Goal: Information Seeking & Learning: Learn about a topic

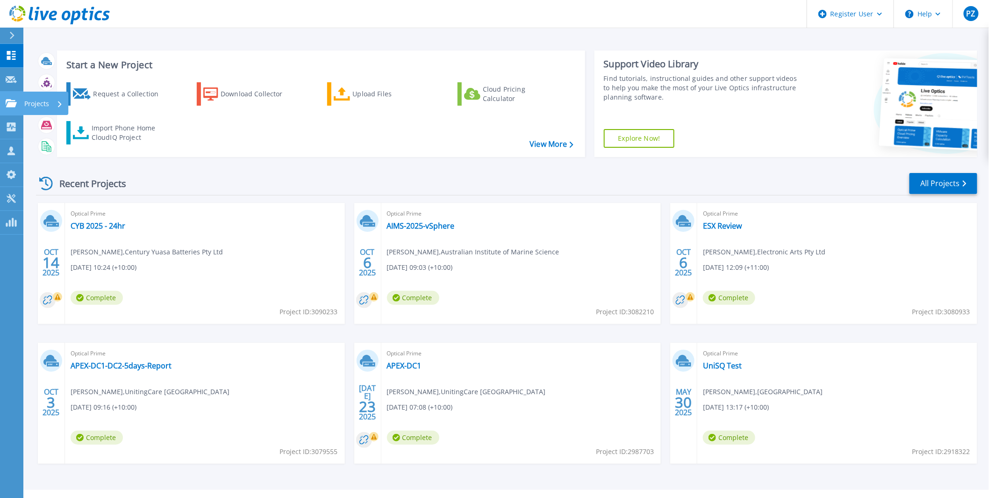
click at [14, 96] on link "Projects Projects" at bounding box center [11, 104] width 23 height 24
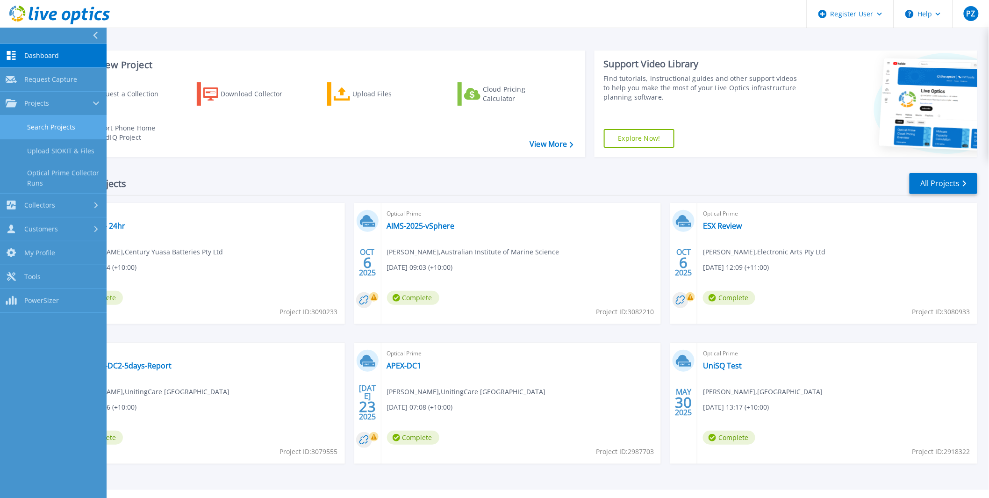
click at [54, 121] on link "Search Projects" at bounding box center [53, 127] width 107 height 24
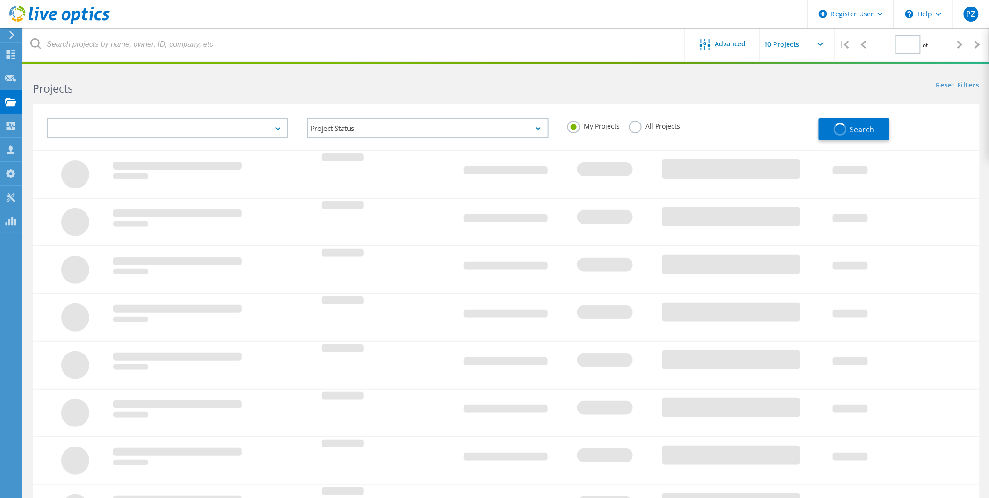
type input "1"
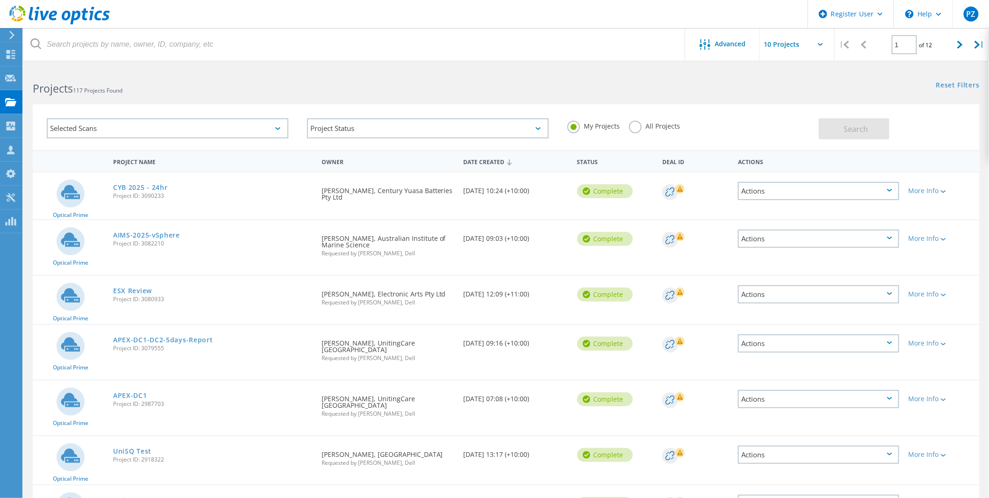
drag, startPoint x: 555, startPoint y: 339, endPoint x: 470, endPoint y: 341, distance: 85.1
click at [470, 341] on div "Date Created 10/04/2025, 09:16 (+10:00)" at bounding box center [516, 340] width 114 height 31
click at [185, 338] on link "APEX-DC1-DC2-5days-Report" at bounding box center [163, 340] width 100 height 7
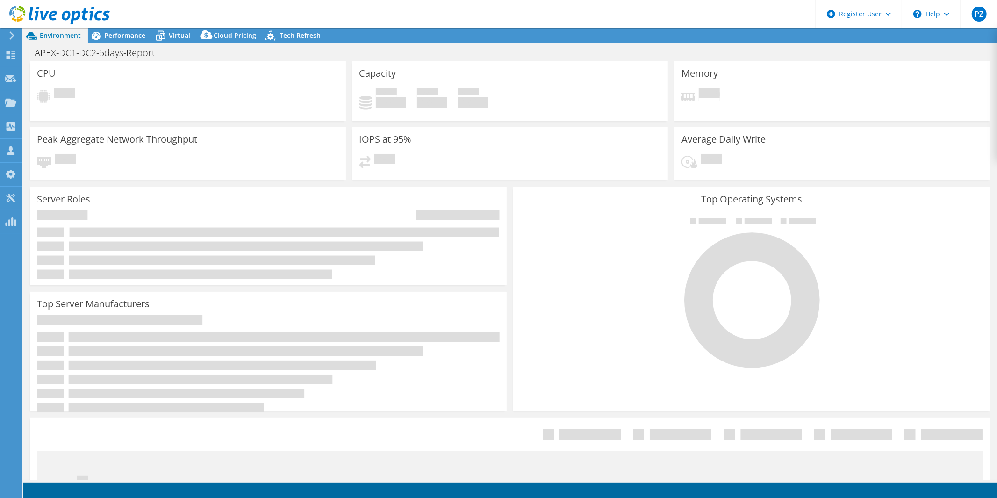
select select "USD"
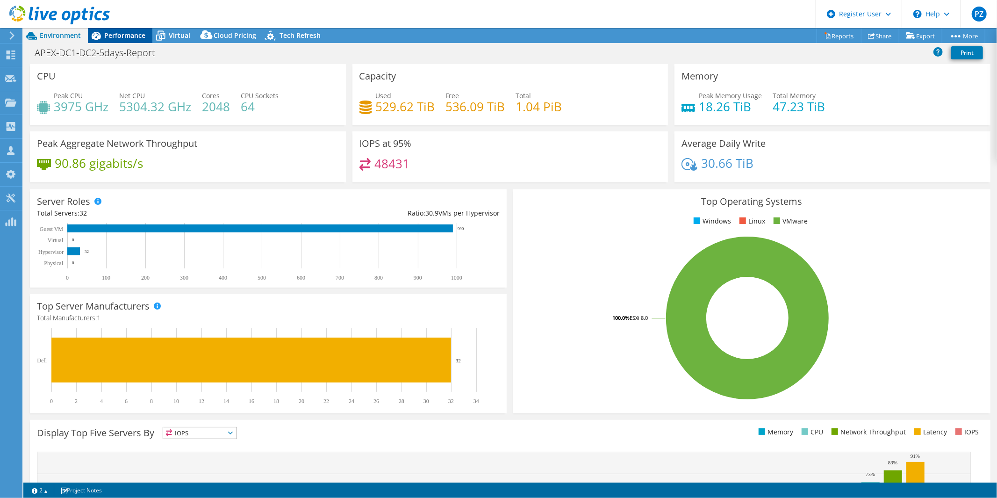
click at [118, 34] on span "Performance" at bounding box center [124, 35] width 41 height 9
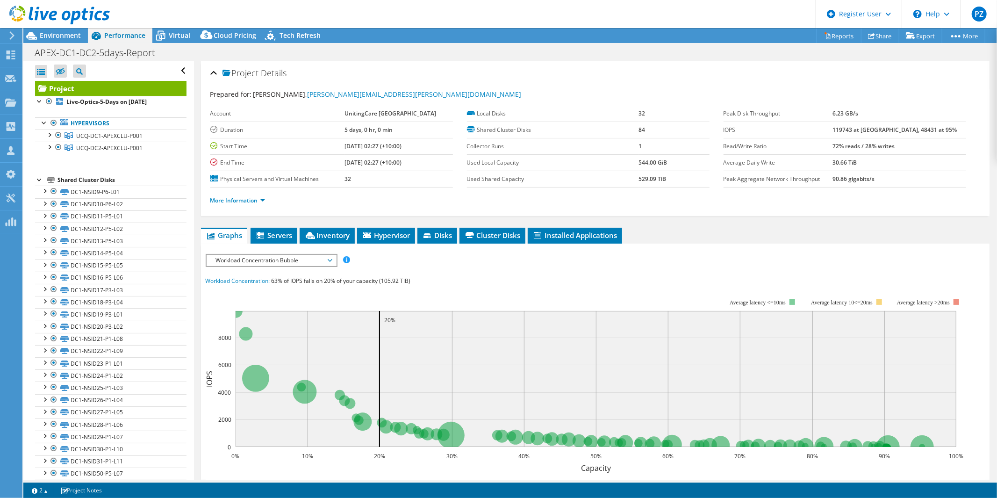
drag, startPoint x: 361, startPoint y: 147, endPoint x: 430, endPoint y: 146, distance: 69.2
click at [430, 146] on td "09/29/2025, 02:27 (+10:00)" at bounding box center [398, 146] width 108 height 16
click at [51, 135] on div at bounding box center [48, 133] width 9 height 9
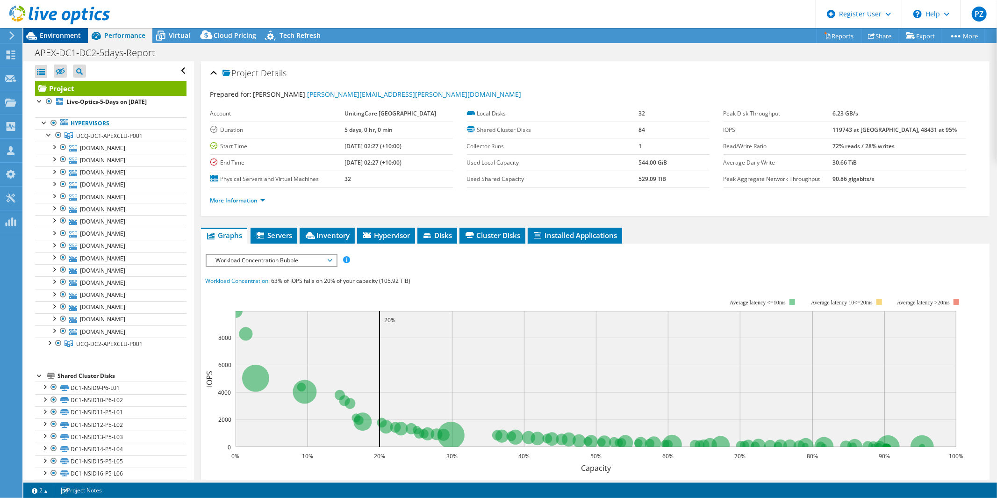
click at [63, 33] on span "Environment" at bounding box center [60, 35] width 41 height 9
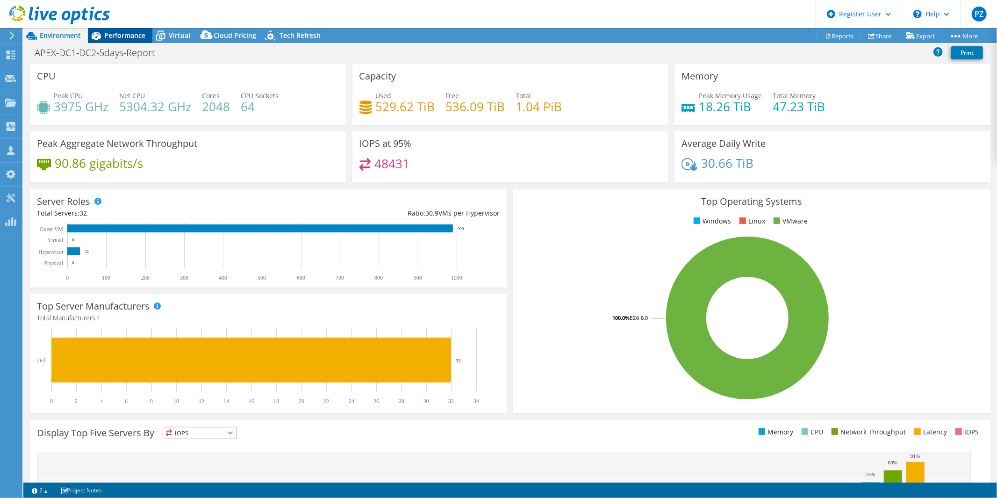
click at [115, 35] on span "Performance" at bounding box center [124, 35] width 41 height 9
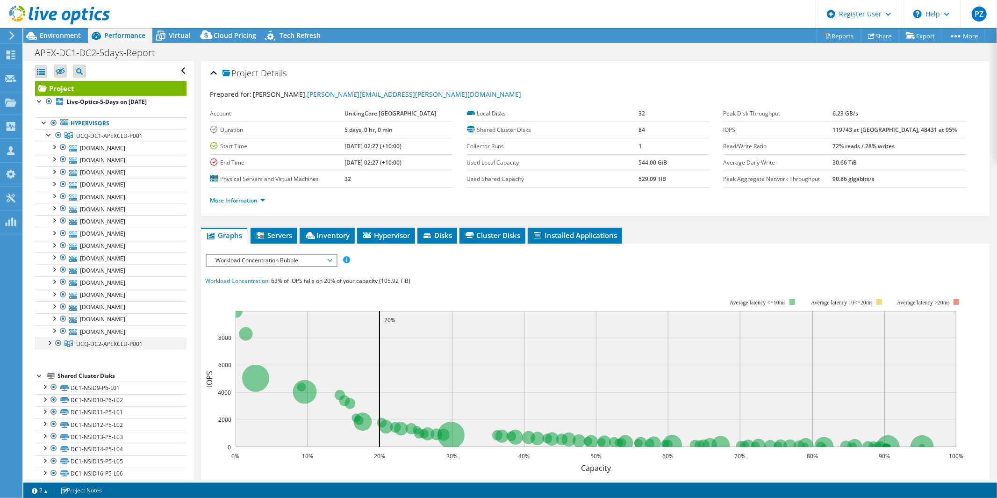
click at [50, 345] on div at bounding box center [48, 341] width 9 height 9
click at [45, 136] on div at bounding box center [48, 133] width 9 height 9
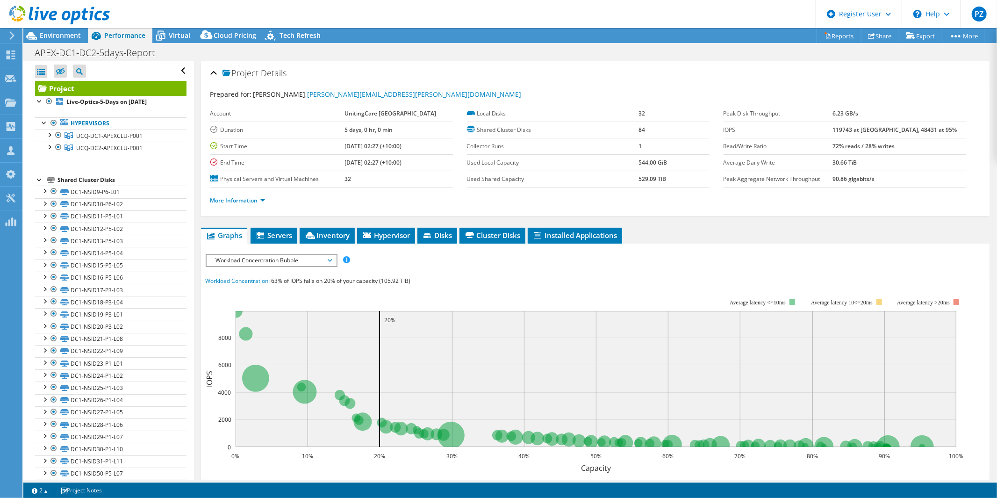
click at [38, 181] on div at bounding box center [39, 178] width 9 height 9
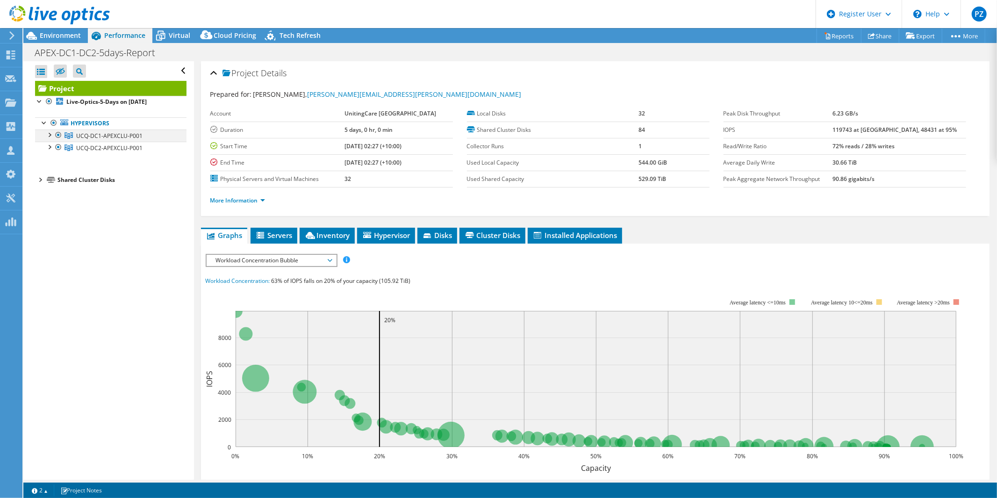
click at [49, 136] on div at bounding box center [48, 133] width 9 height 9
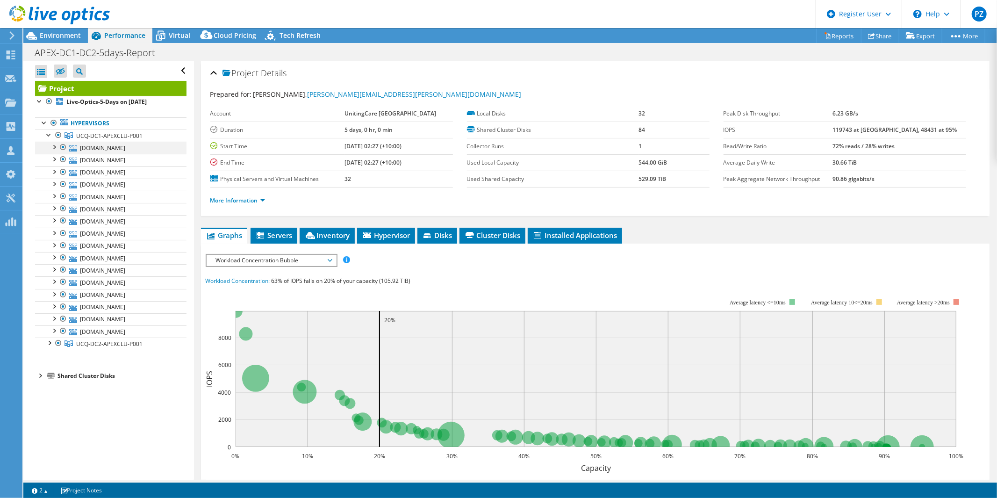
click at [55, 149] on div at bounding box center [53, 146] width 9 height 9
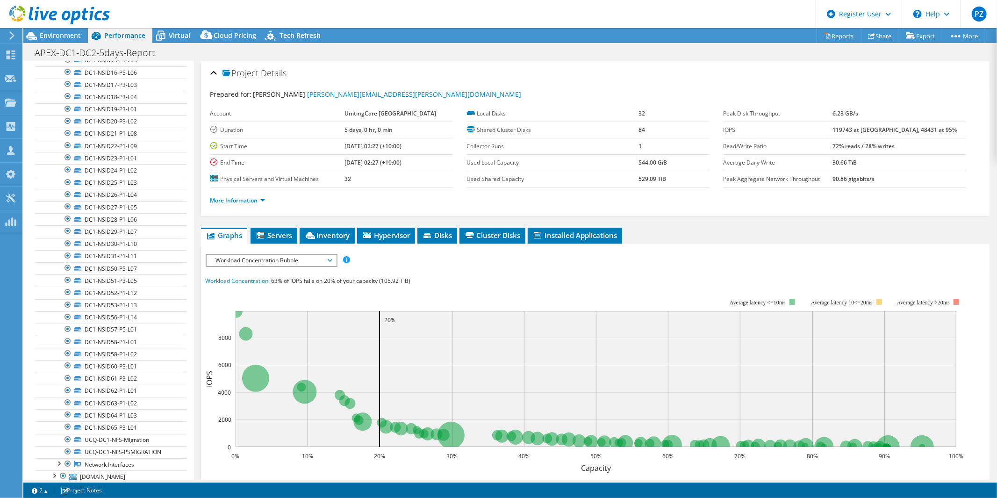
scroll to position [52, 0]
click at [52, 96] on div at bounding box center [53, 94] width 9 height 9
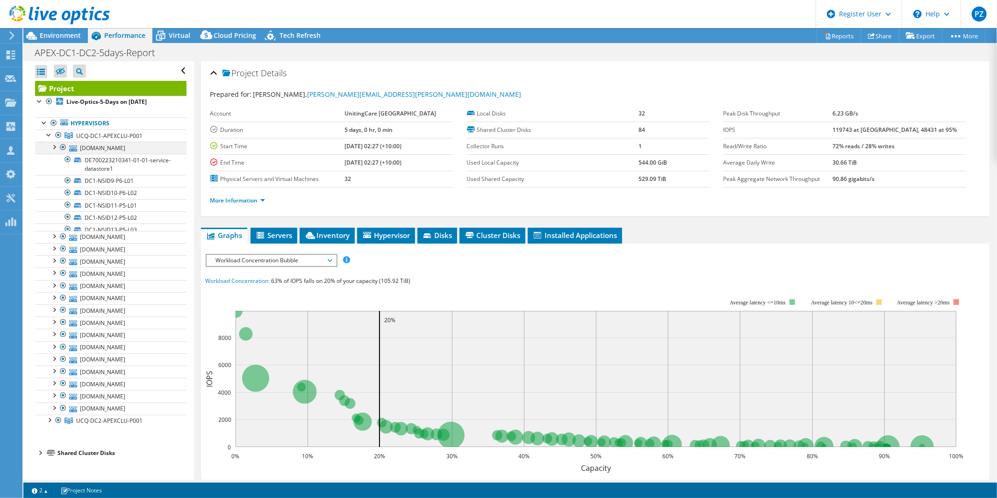
scroll to position [0, 0]
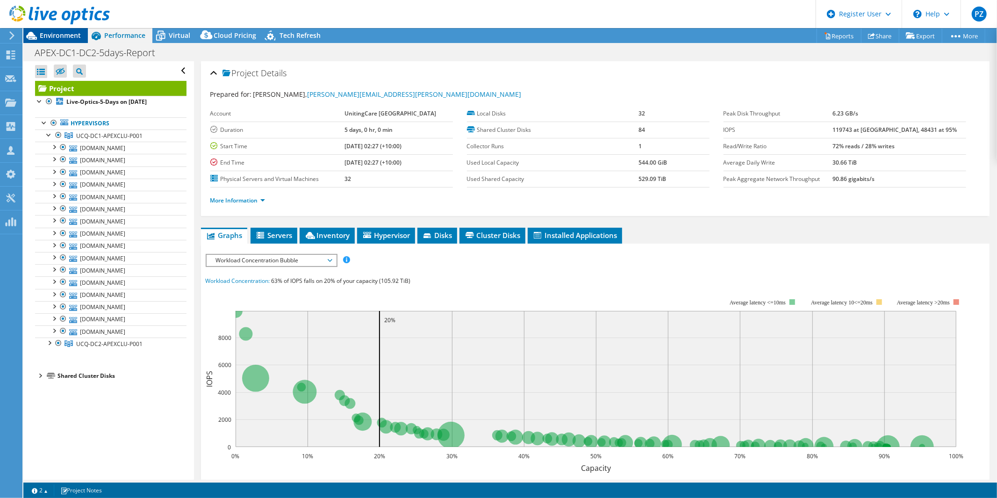
click at [29, 31] on icon at bounding box center [31, 36] width 16 height 16
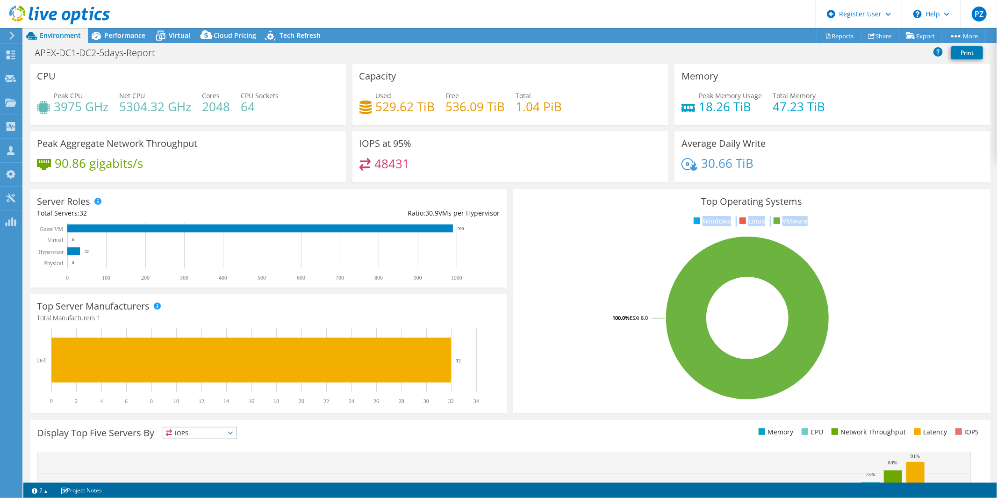
drag, startPoint x: 802, startPoint y: 220, endPoint x: 684, endPoint y: 216, distance: 117.4
click at [684, 216] on ul "Windows Linux VMware" at bounding box center [751, 221] width 463 height 11
click at [129, 33] on span "Performance" at bounding box center [124, 35] width 41 height 9
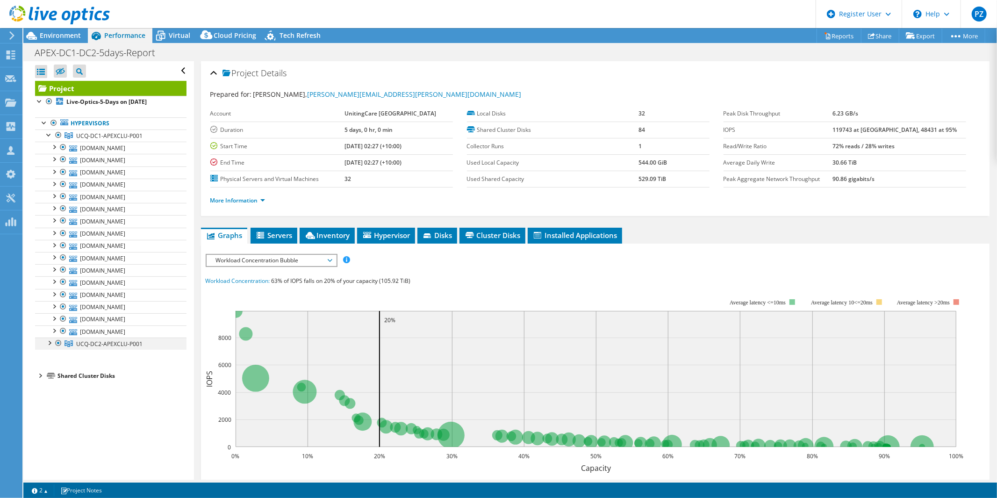
click at [50, 344] on div at bounding box center [48, 341] width 9 height 9
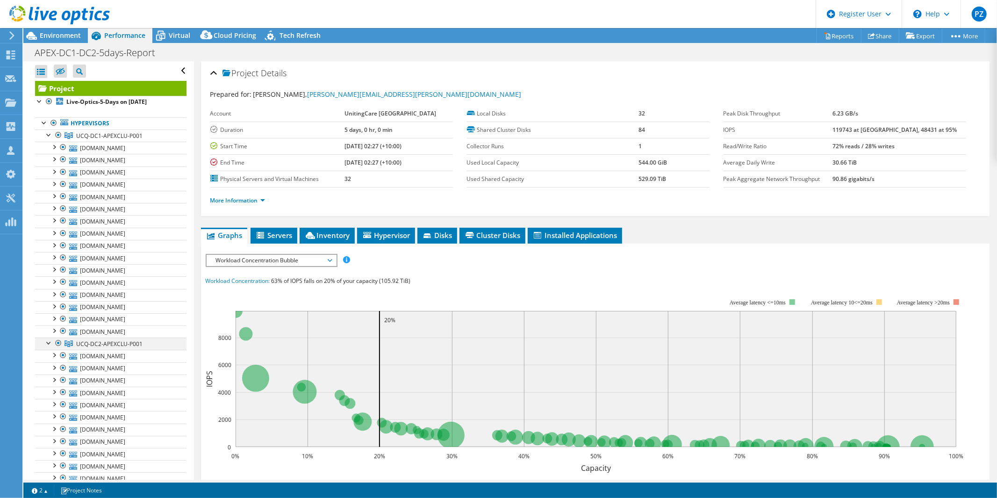
click at [50, 344] on div at bounding box center [48, 341] width 9 height 9
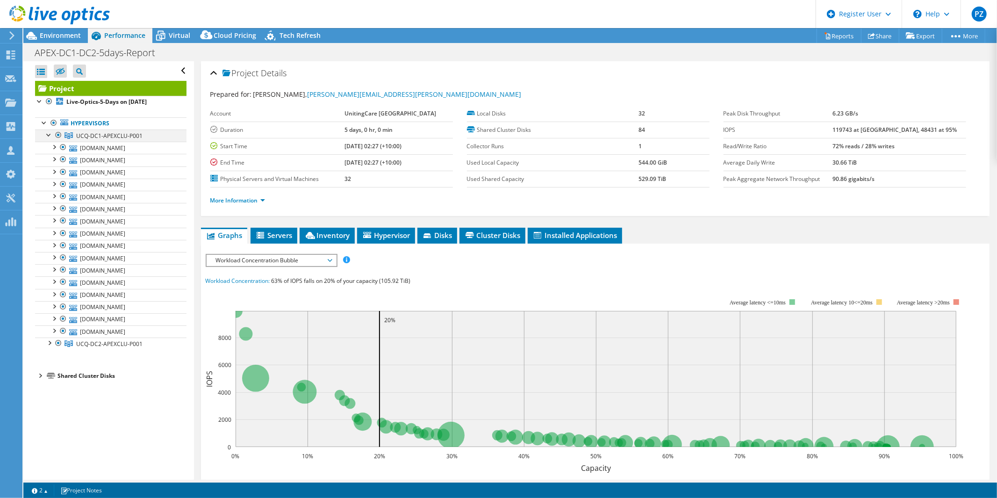
click at [50, 136] on div at bounding box center [48, 133] width 9 height 9
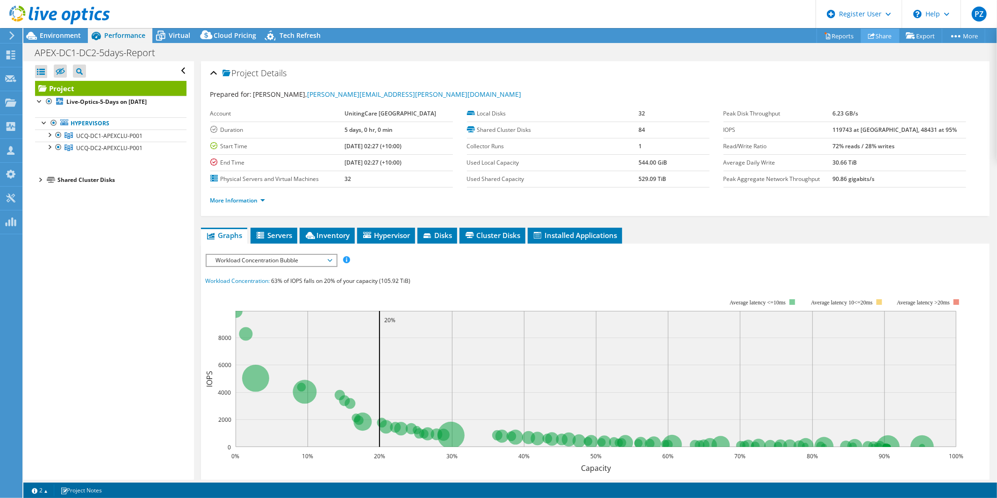
click at [883, 39] on link "Share" at bounding box center [880, 36] width 38 height 14
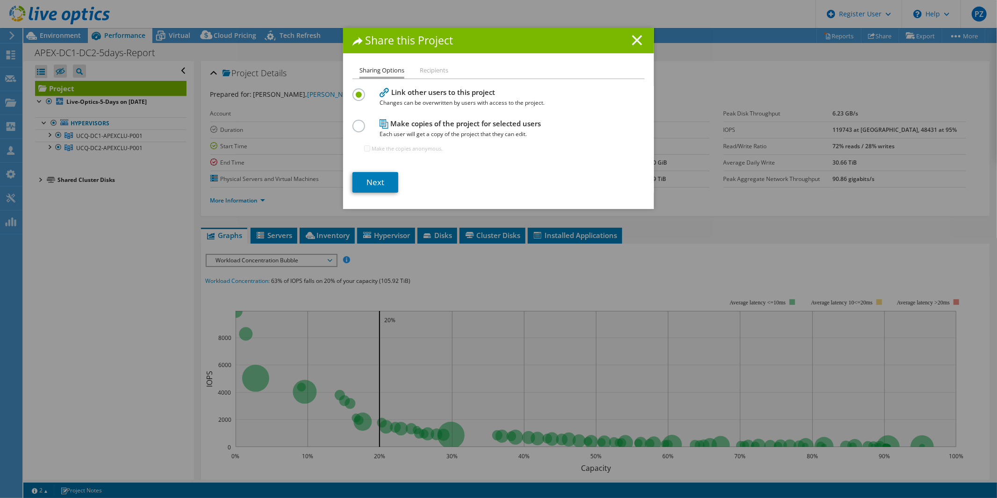
click at [636, 42] on line at bounding box center [636, 40] width 9 height 9
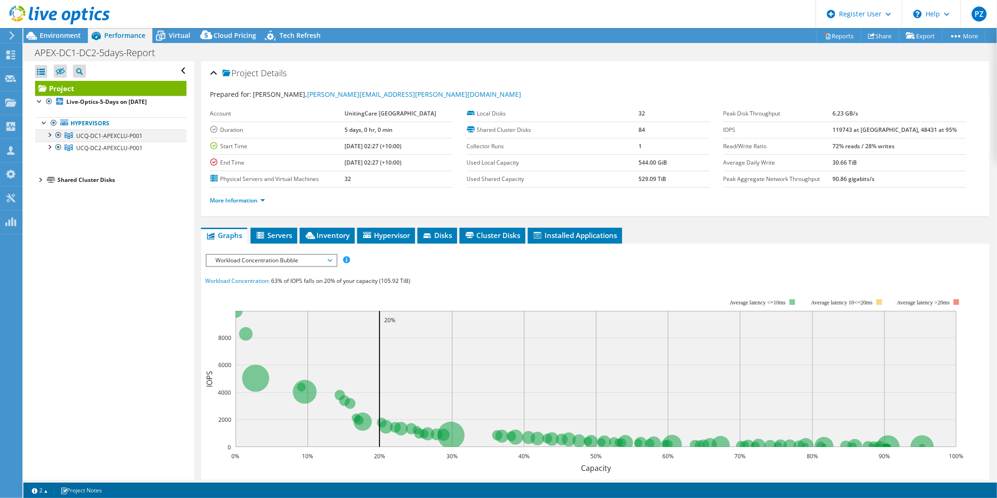
click at [50, 131] on div at bounding box center [48, 133] width 9 height 9
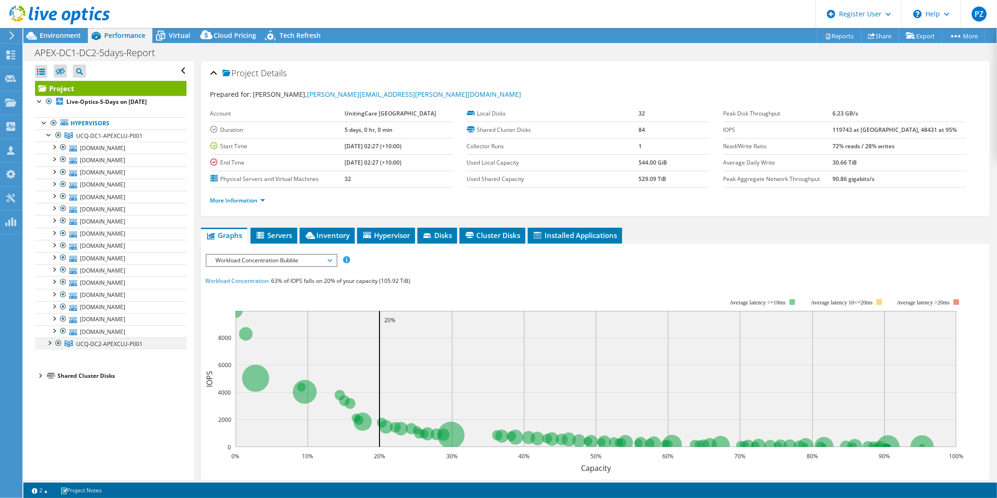
click at [50, 347] on div at bounding box center [48, 341] width 9 height 9
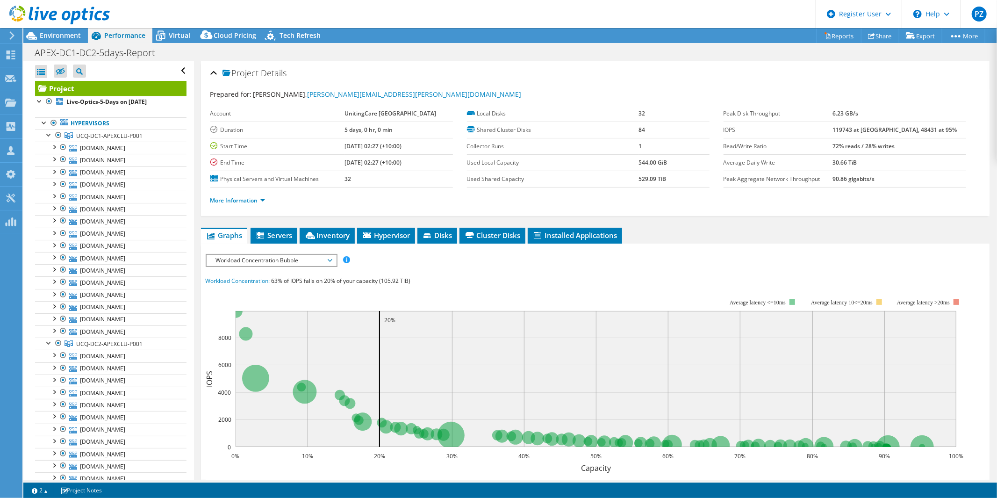
click at [83, 72] on div "Project Tree Filter" at bounding box center [79, 70] width 13 height 13
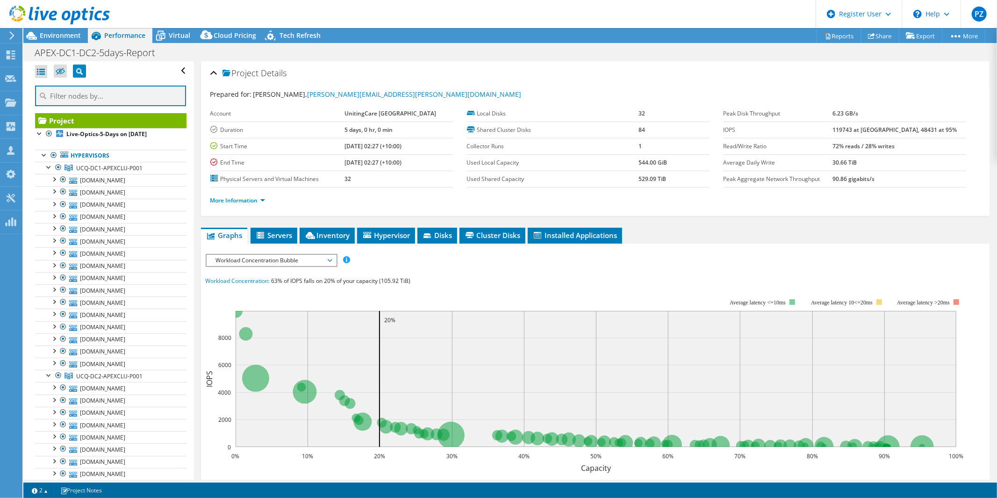
click at [82, 96] on input "text" at bounding box center [110, 96] width 151 height 21
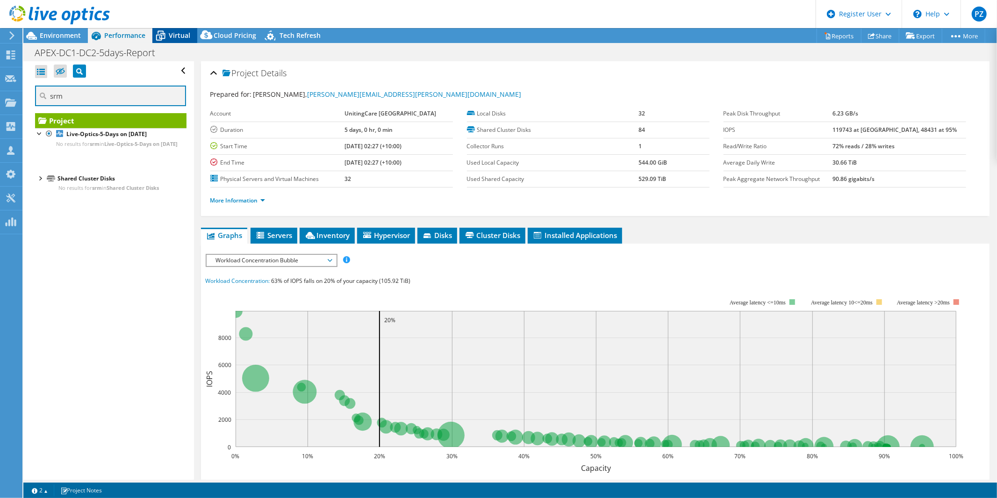
type input "srm"
click at [172, 36] on span "Virtual" at bounding box center [179, 35] width 21 height 9
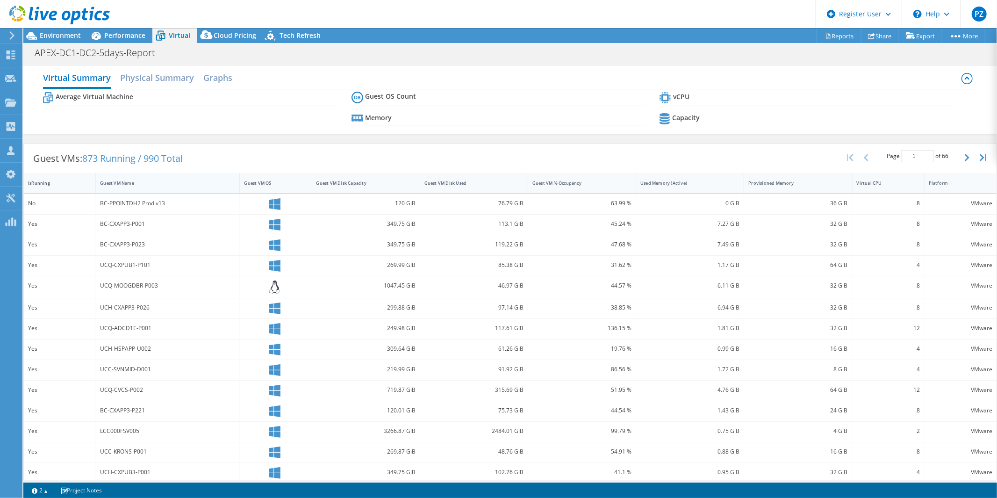
click at [153, 183] on div "Virtual Summary Physical Summary Graphs Average Virtual Machine Guest OS Count …" at bounding box center [510, 284] width 974 height 447
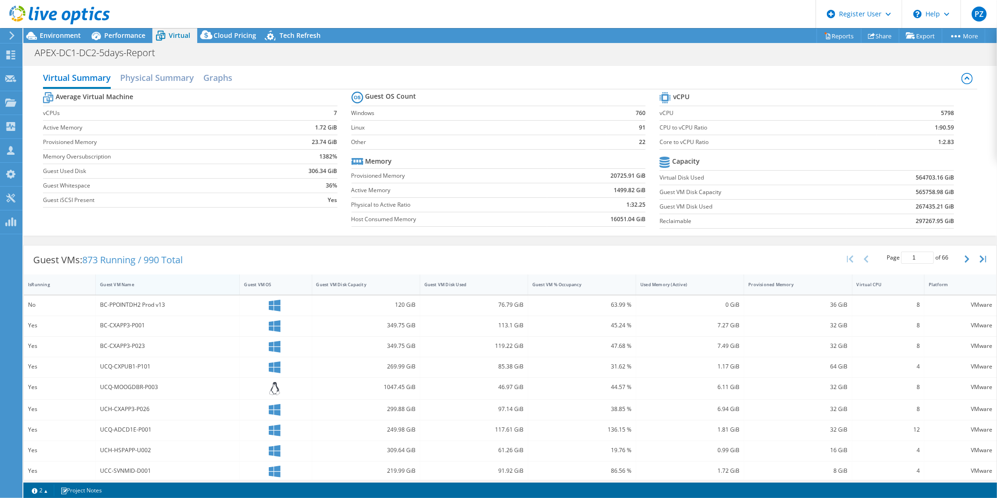
click at [158, 281] on div "Guest VM Name" at bounding box center [162, 284] width 124 height 6
click at [231, 283] on div at bounding box center [239, 284] width 17 height 20
click at [193, 287] on div "Guest VM Name" at bounding box center [162, 284] width 124 height 6
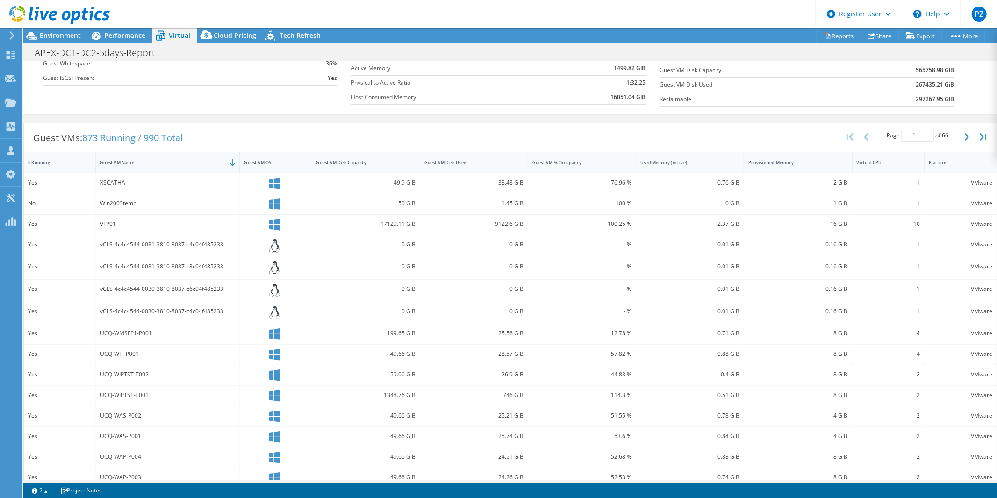
scroll to position [136, 0]
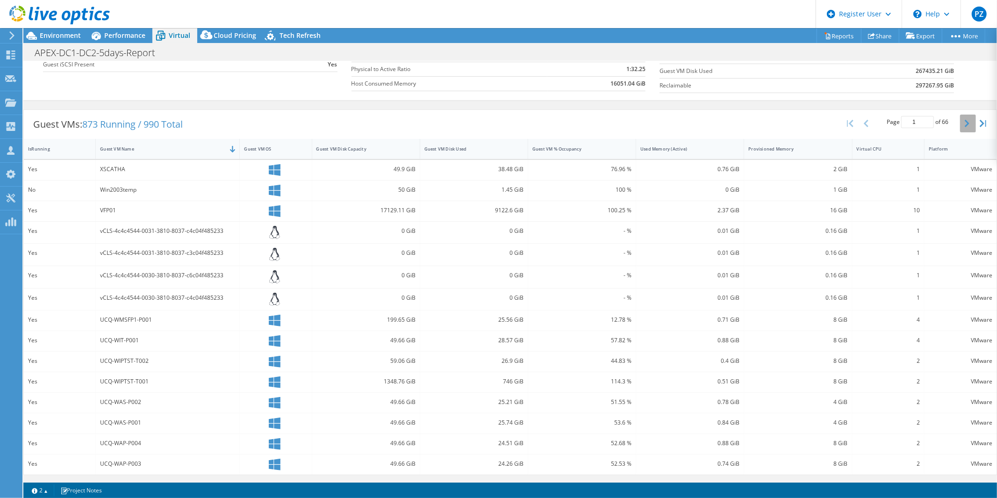
click at [965, 125] on icon "button" at bounding box center [967, 123] width 5 height 7
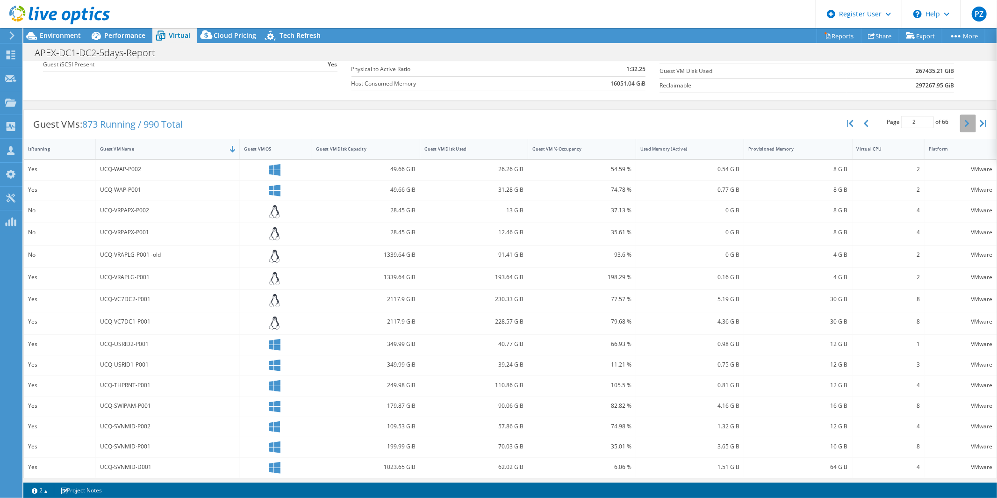
click at [965, 125] on icon "button" at bounding box center [967, 123] width 5 height 7
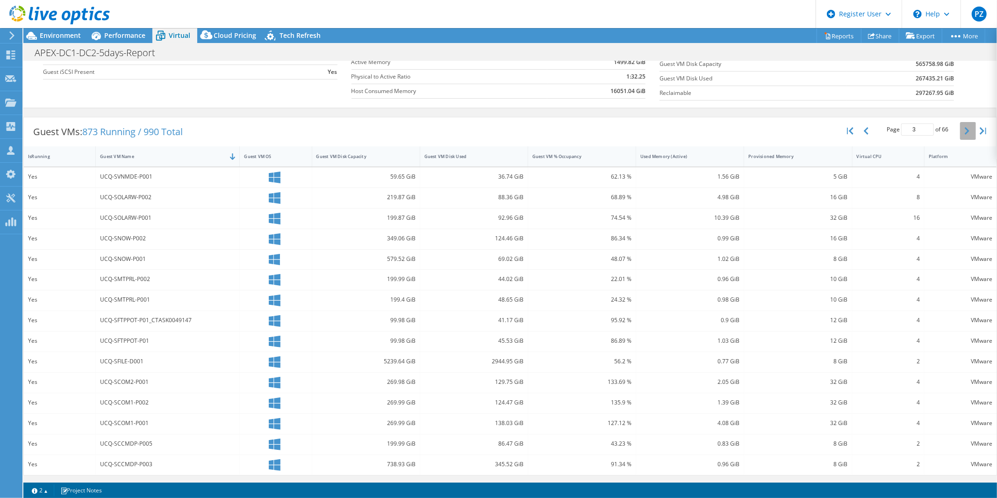
click at [961, 125] on button "button" at bounding box center [968, 131] width 16 height 18
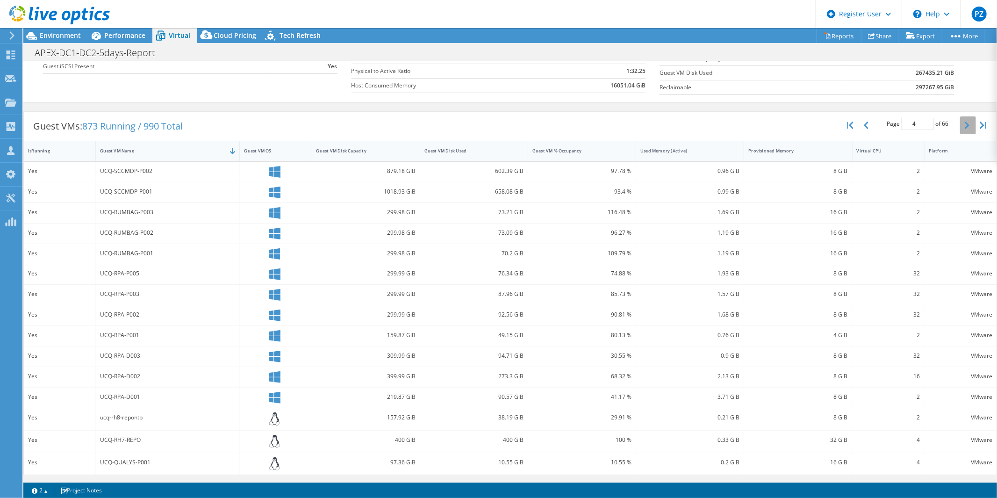
click at [965, 125] on icon "button" at bounding box center [967, 125] width 5 height 7
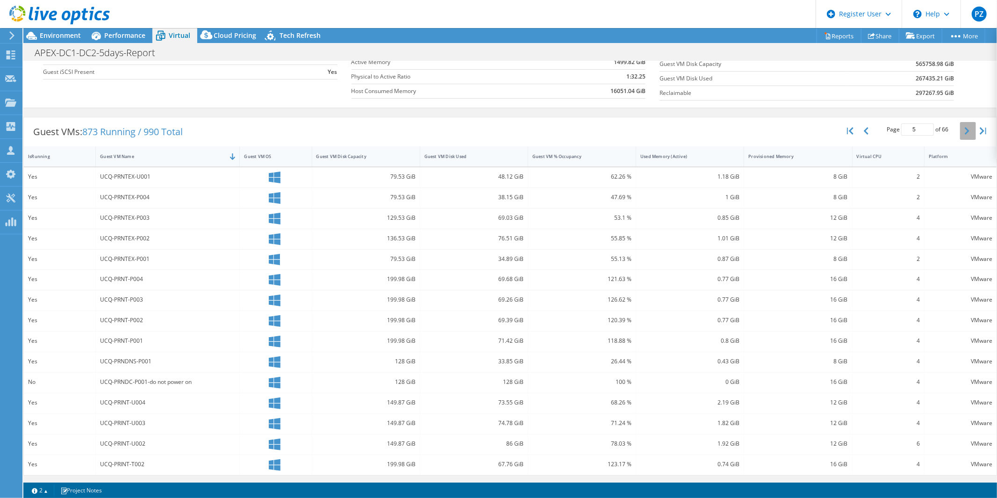
click at [961, 125] on button "button" at bounding box center [968, 131] width 16 height 18
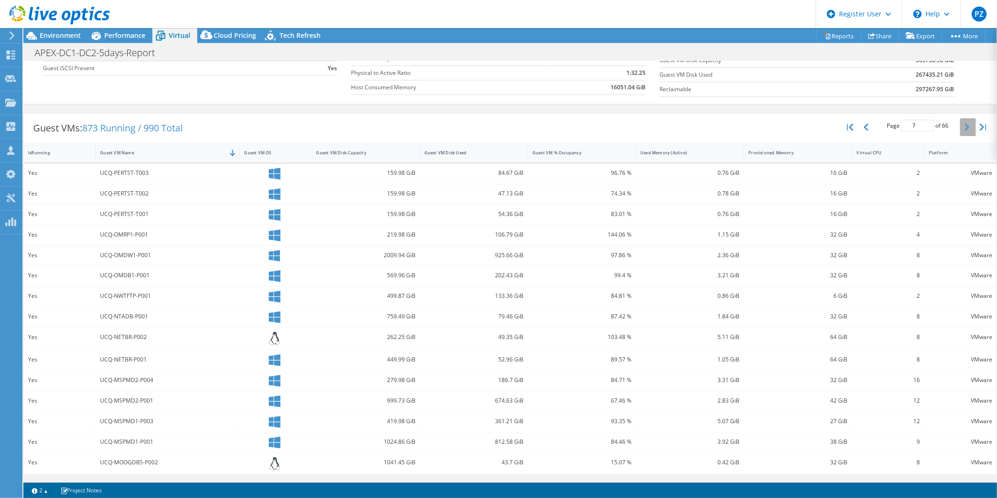
click at [965, 125] on icon "button" at bounding box center [967, 126] width 5 height 7
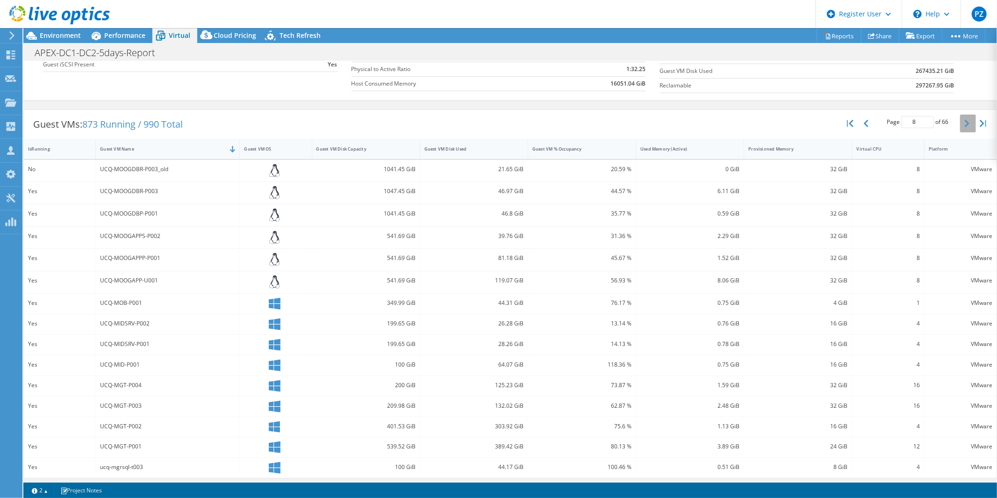
click at [965, 125] on icon "button" at bounding box center [967, 123] width 5 height 7
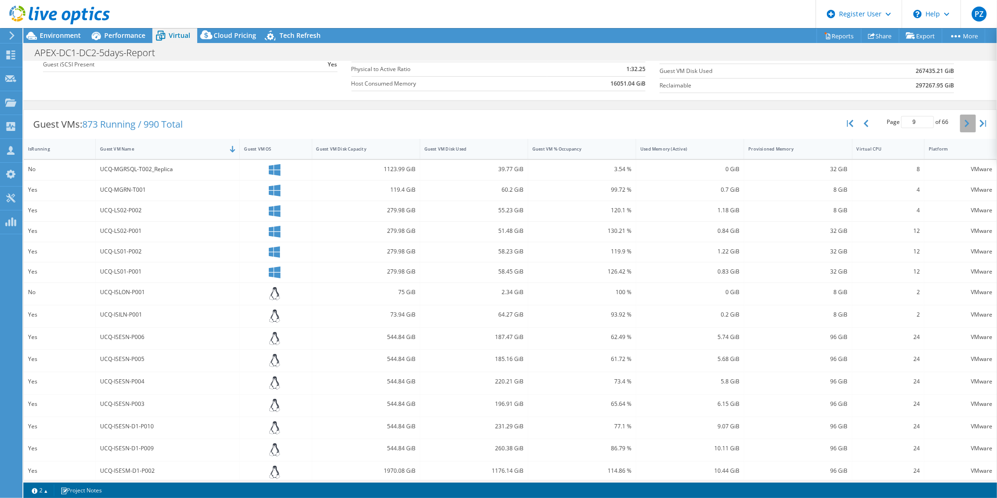
click at [965, 125] on icon "button" at bounding box center [967, 123] width 5 height 7
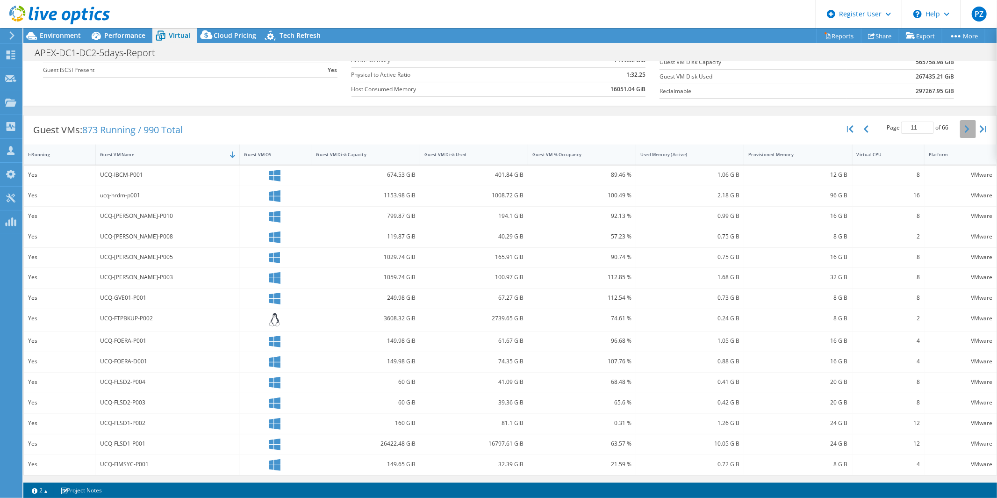
click at [965, 125] on icon "button" at bounding box center [967, 128] width 5 height 7
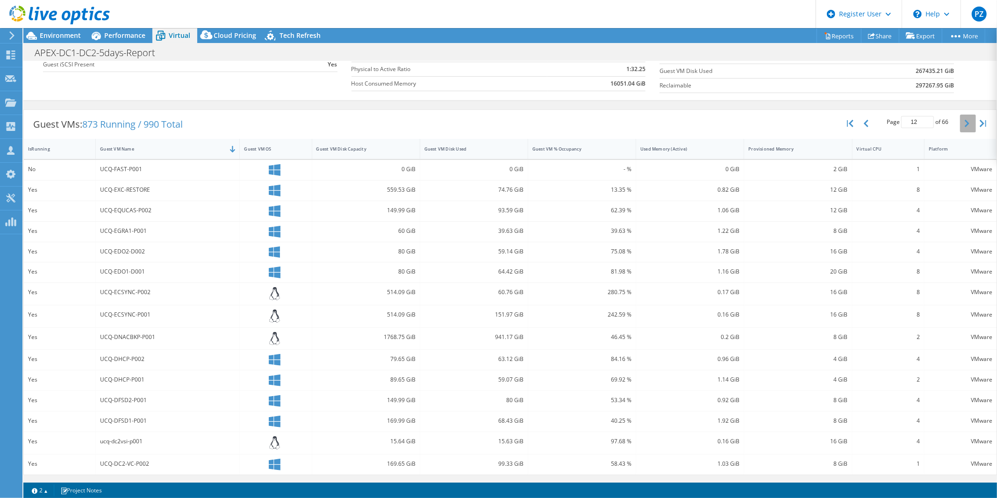
click at [965, 125] on icon "button" at bounding box center [967, 123] width 5 height 7
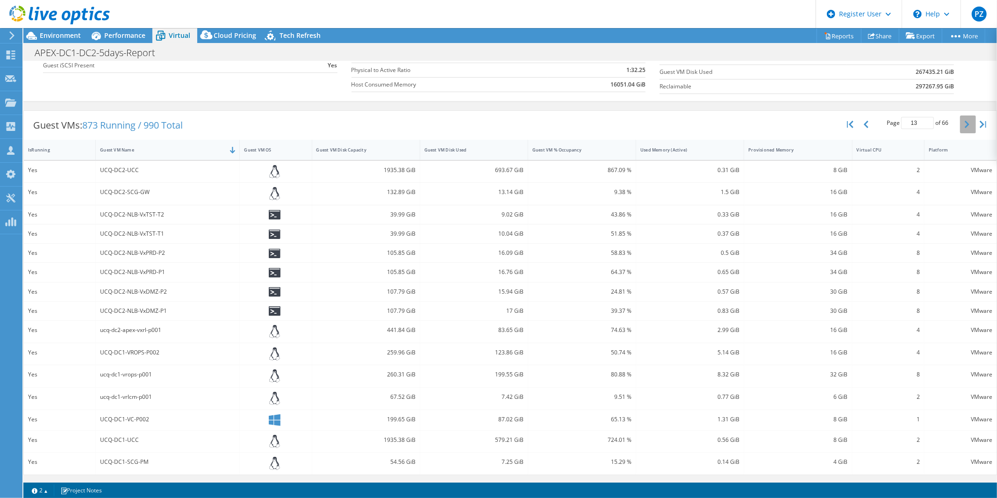
click at [965, 125] on icon "button" at bounding box center [967, 124] width 5 height 7
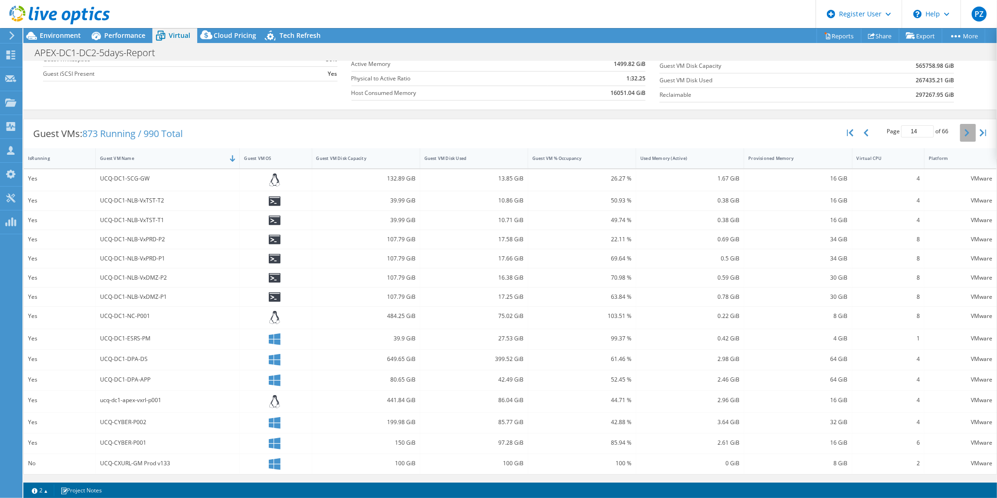
click at [961, 125] on button "button" at bounding box center [968, 133] width 16 height 18
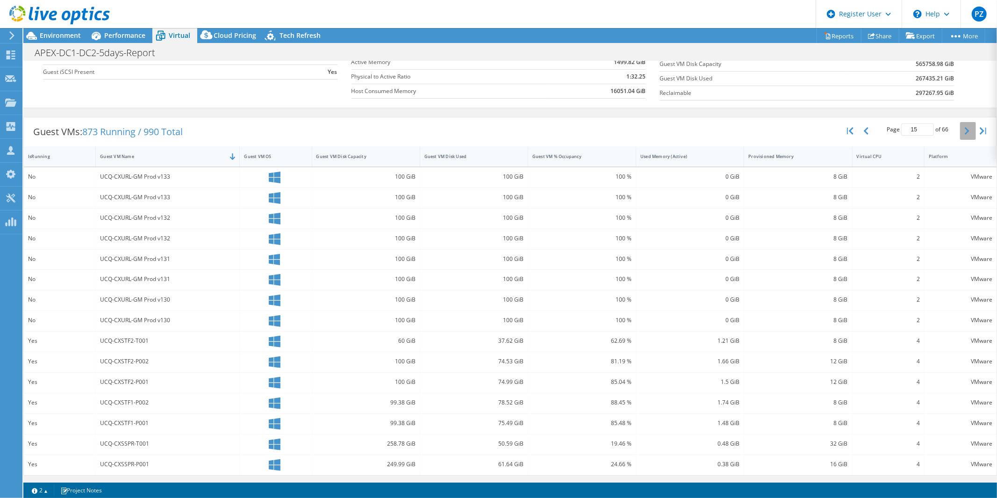
click at [961, 125] on button "button" at bounding box center [968, 131] width 16 height 18
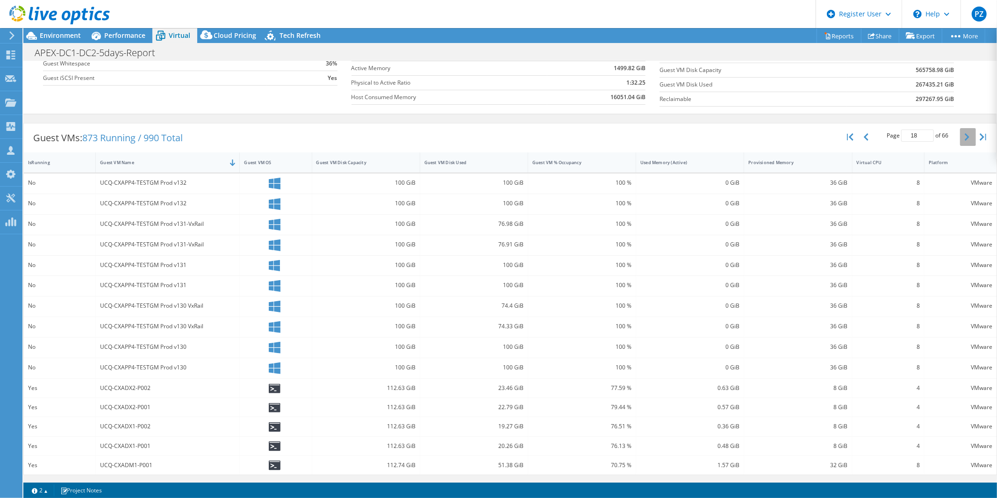
click at [961, 125] on div "Page 18 of 66 5 rows 10 rows 20 rows 25 rows 50 rows 100 rows" at bounding box center [917, 136] width 158 height 27
click at [965, 136] on icon "button" at bounding box center [967, 136] width 5 height 7
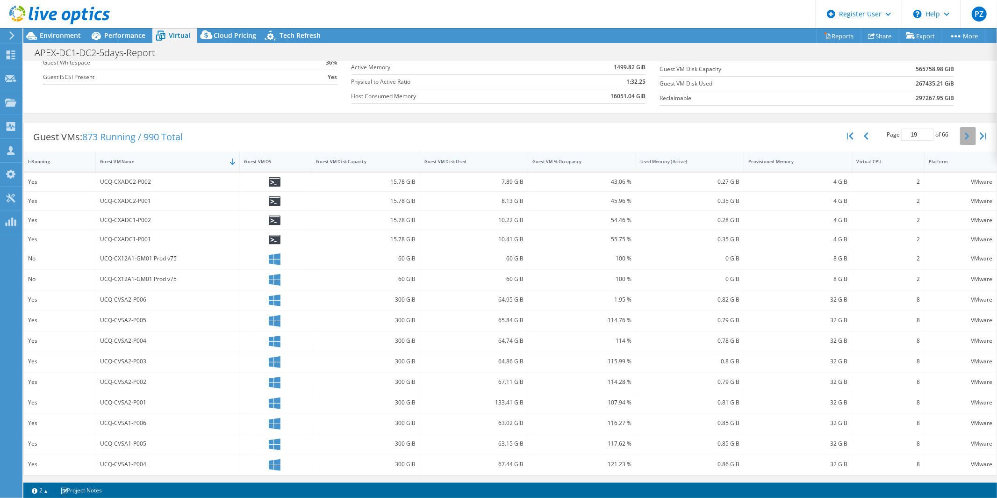
click at [965, 136] on icon "button" at bounding box center [967, 135] width 5 height 7
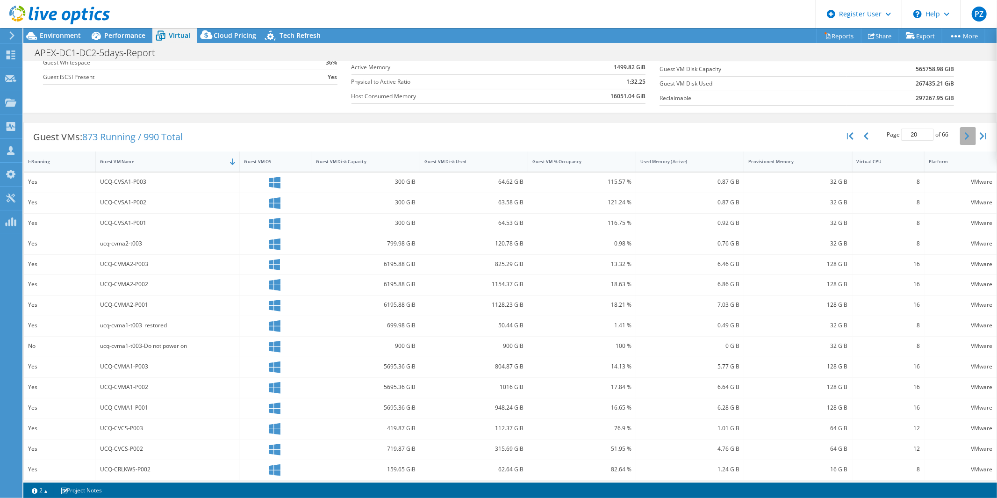
click at [965, 136] on icon "button" at bounding box center [967, 135] width 5 height 7
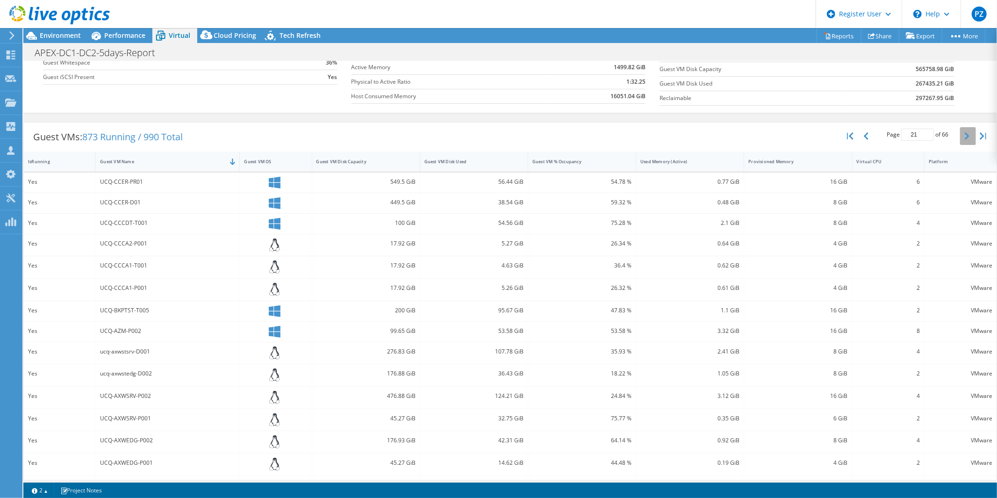
click at [965, 136] on icon "button" at bounding box center [967, 135] width 5 height 7
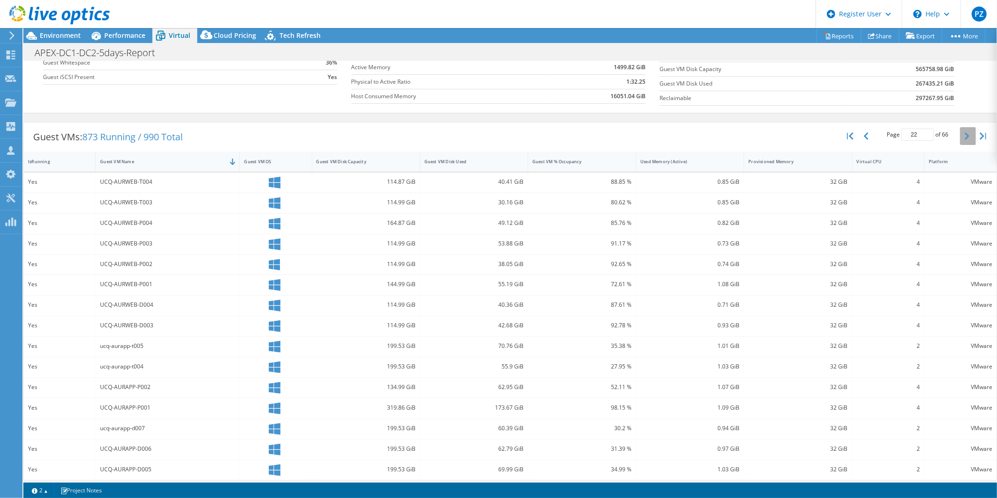
click at [965, 136] on icon "button" at bounding box center [967, 135] width 5 height 7
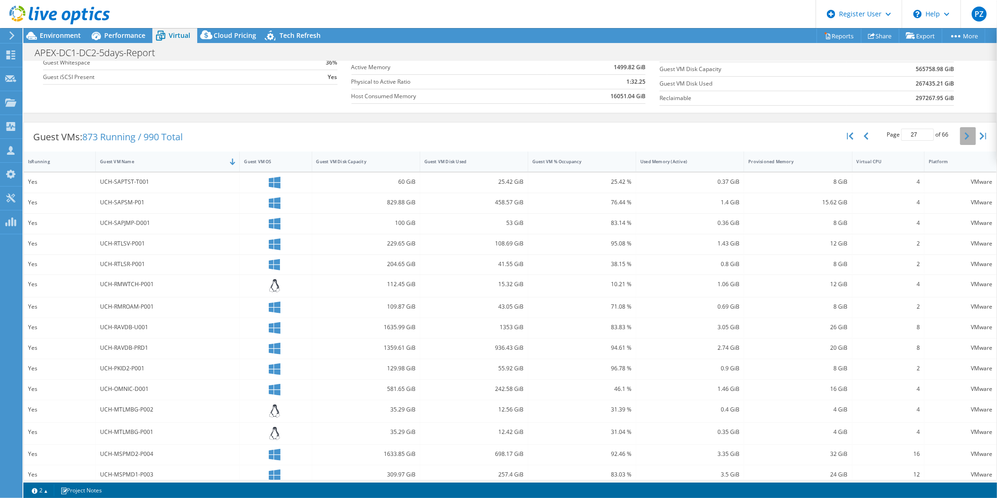
click at [965, 136] on icon "button" at bounding box center [967, 135] width 5 height 7
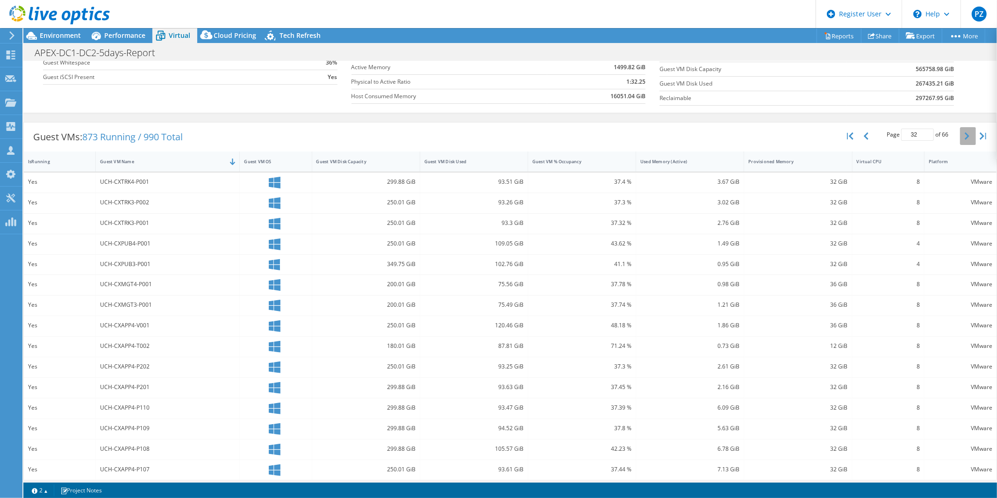
click at [965, 136] on icon "button" at bounding box center [967, 135] width 5 height 7
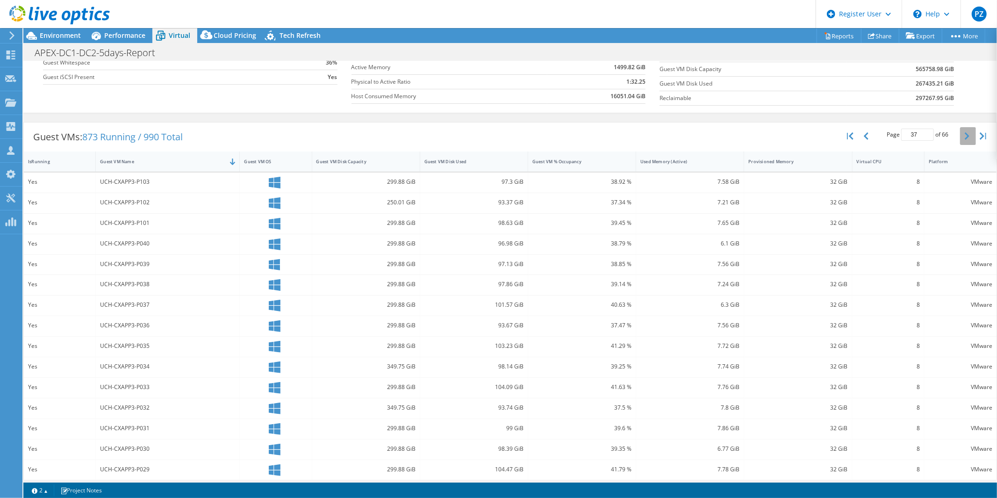
click at [965, 136] on icon "button" at bounding box center [967, 135] width 5 height 7
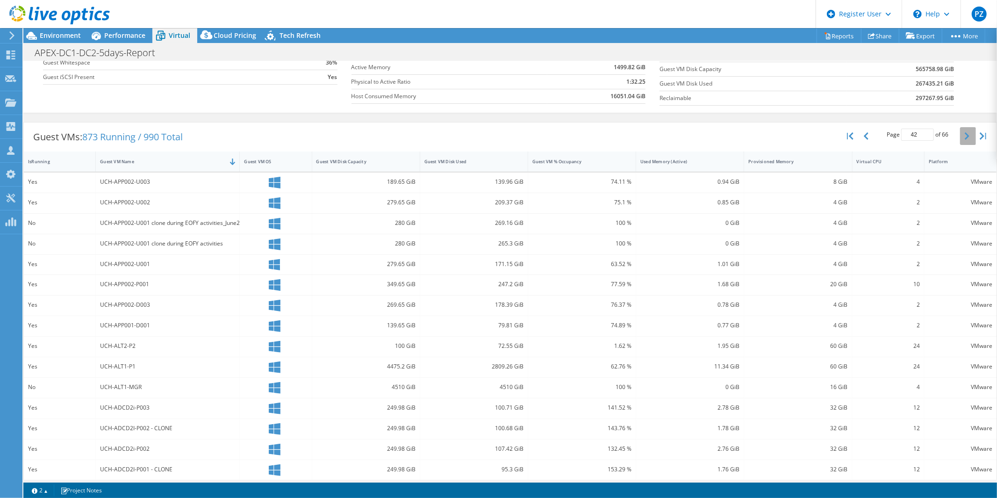
click at [965, 136] on icon "button" at bounding box center [967, 135] width 5 height 7
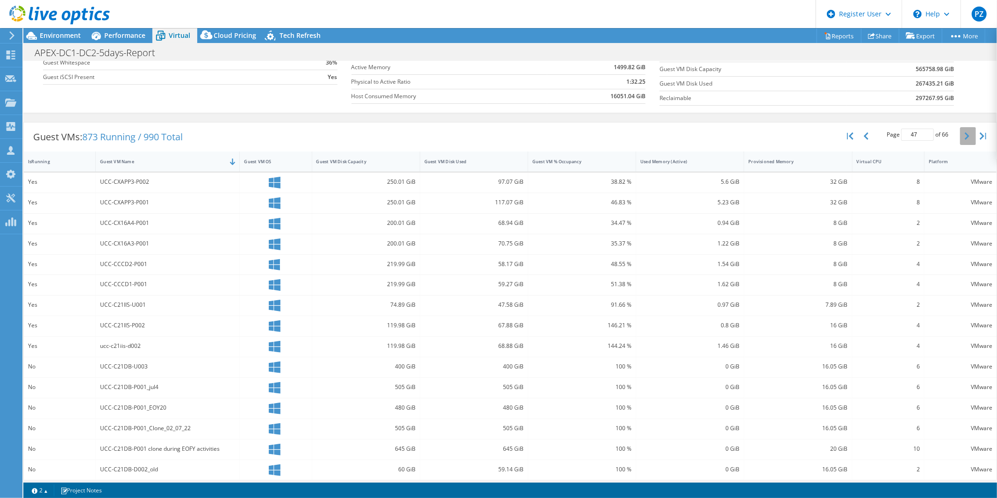
click at [965, 136] on icon "button" at bounding box center [967, 135] width 5 height 7
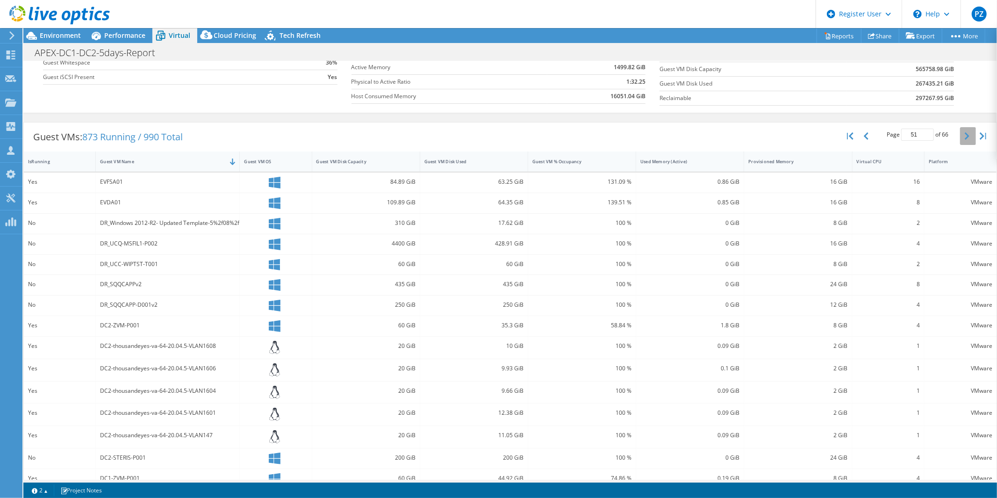
click at [965, 136] on icon "button" at bounding box center [967, 135] width 5 height 7
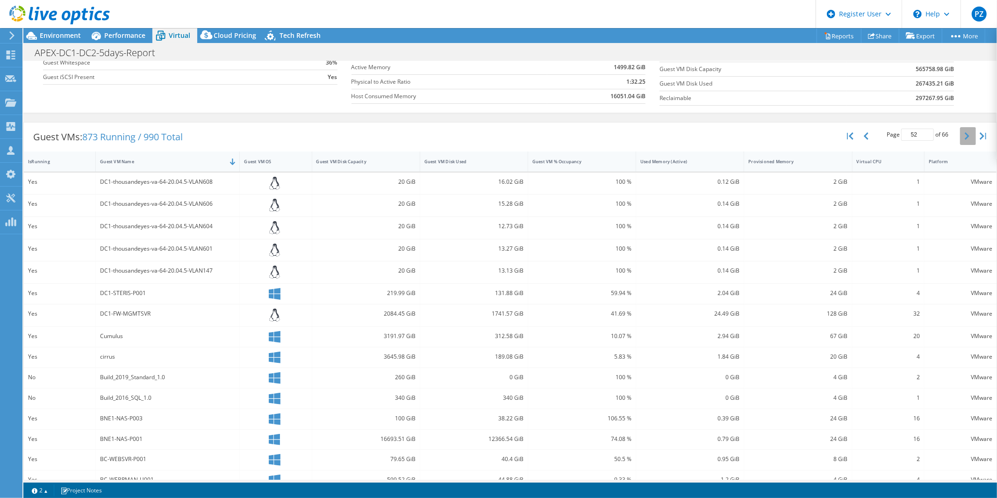
click at [965, 136] on icon "button" at bounding box center [967, 135] width 5 height 7
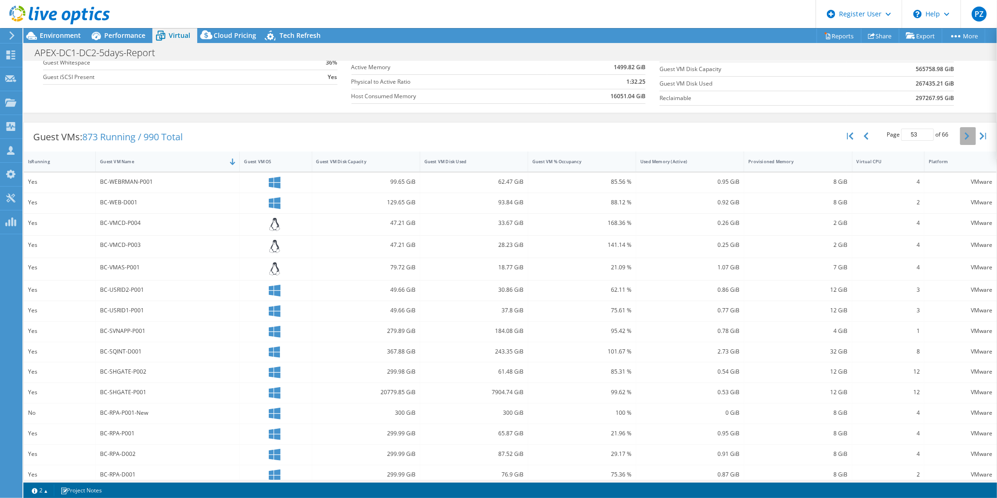
click at [965, 136] on icon "button" at bounding box center [967, 135] width 5 height 7
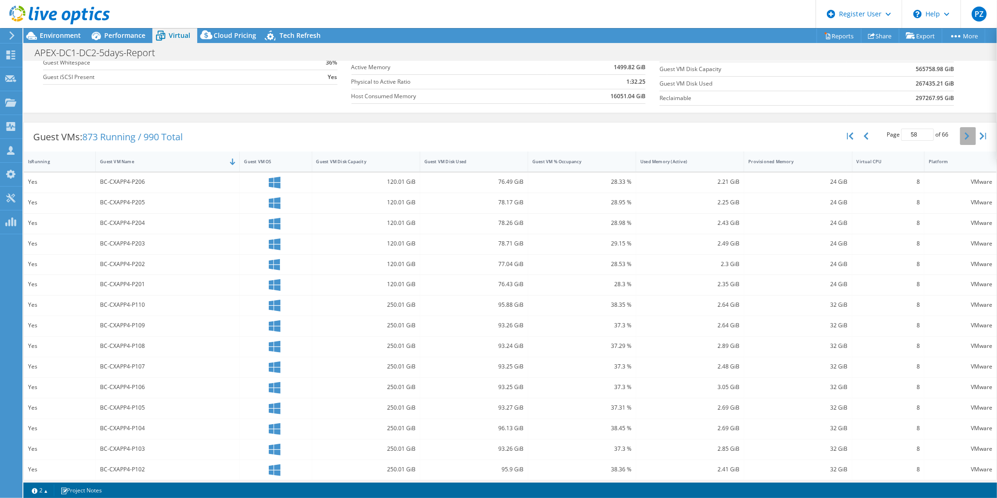
click at [965, 136] on icon "button" at bounding box center [967, 135] width 5 height 7
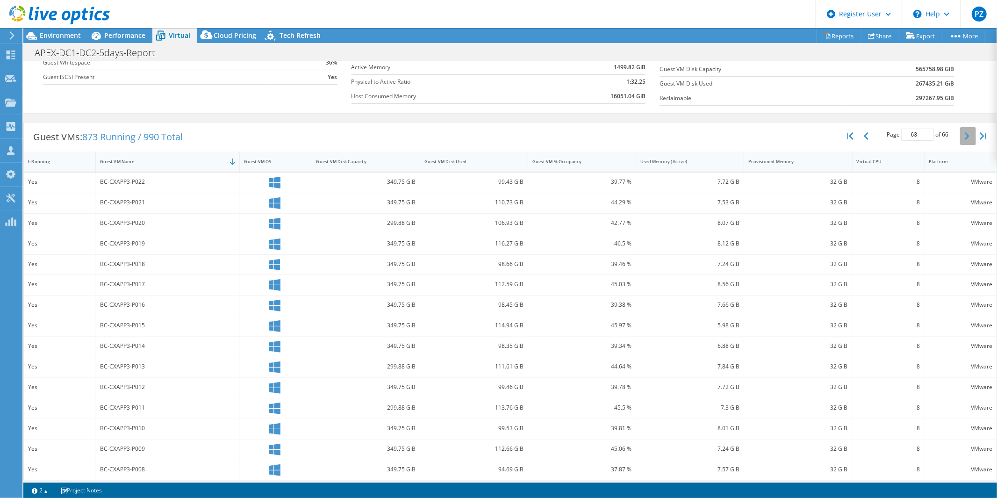
click at [965, 136] on icon "button" at bounding box center [967, 135] width 5 height 7
click at [860, 144] on button "button" at bounding box center [867, 136] width 16 height 18
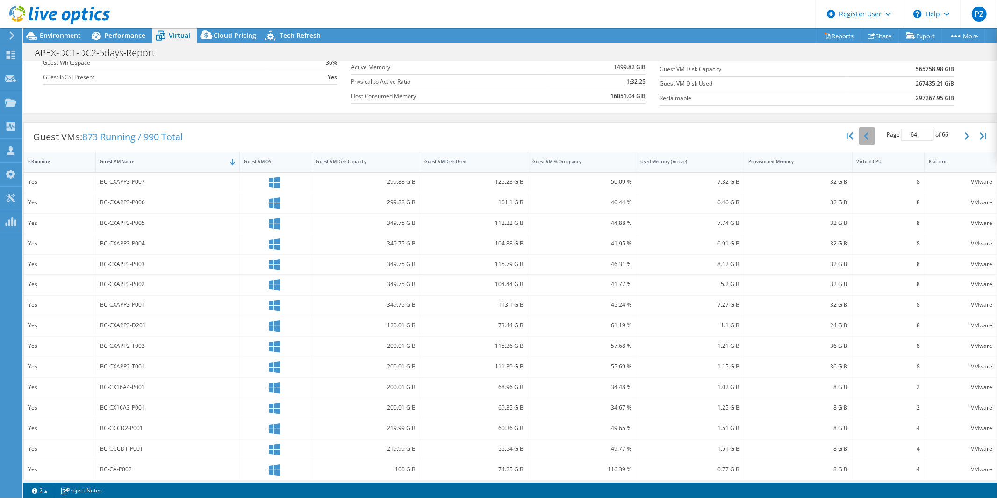
click at [860, 144] on button "button" at bounding box center [867, 136] width 16 height 18
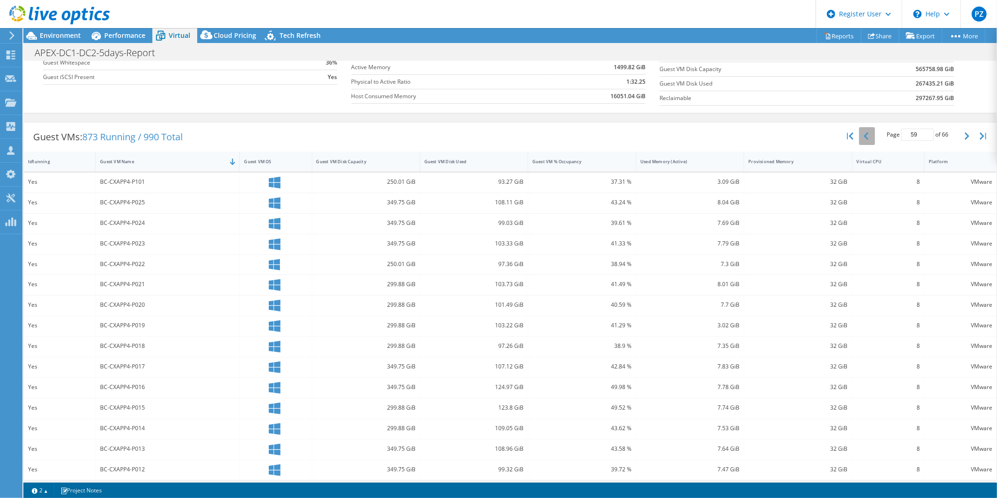
click at [860, 144] on button "button" at bounding box center [867, 136] width 16 height 18
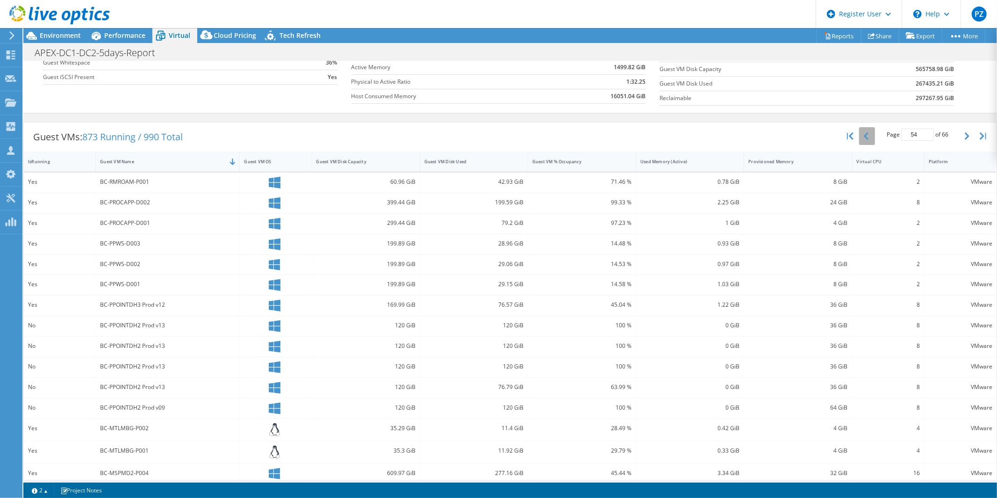
click at [860, 144] on button "button" at bounding box center [867, 136] width 16 height 18
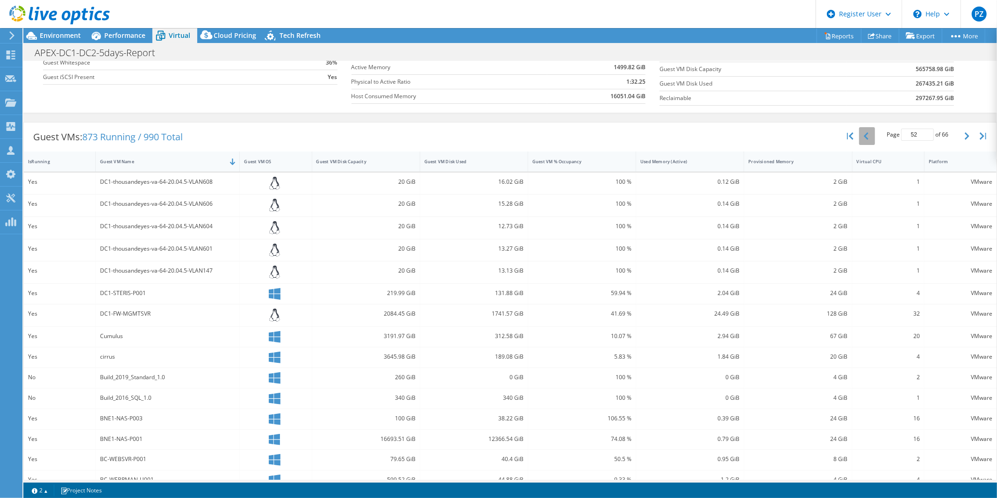
click at [860, 144] on button "button" at bounding box center [867, 136] width 16 height 18
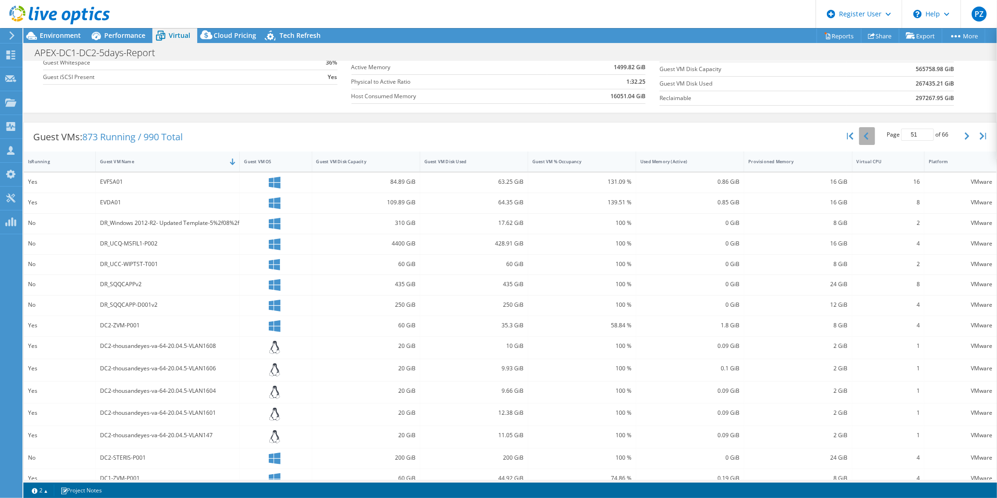
click at [860, 144] on button "button" at bounding box center [867, 136] width 16 height 18
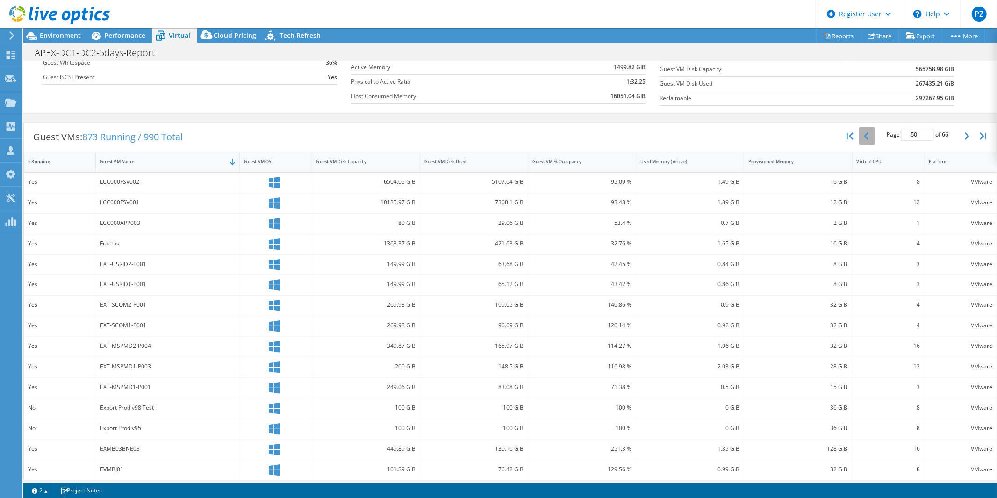
click at [860, 144] on button "button" at bounding box center [867, 136] width 16 height 18
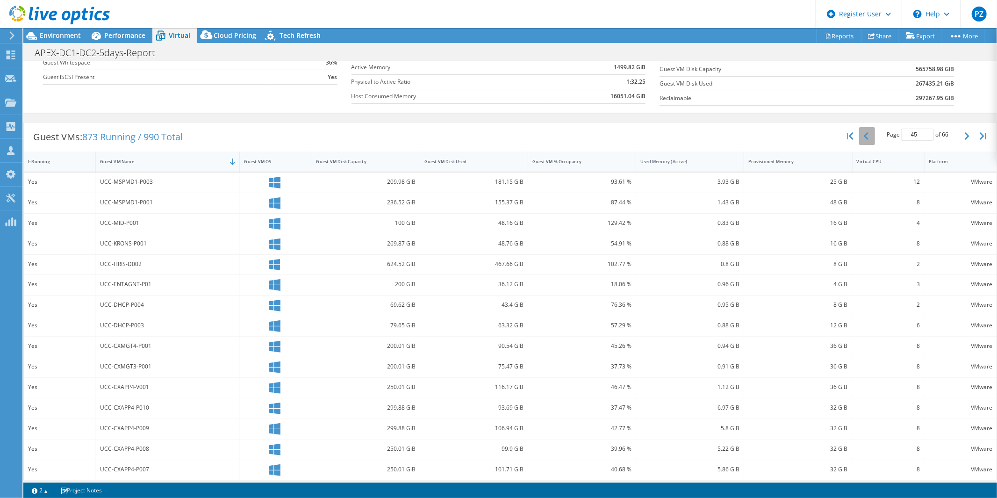
click at [860, 144] on button "button" at bounding box center [867, 136] width 16 height 18
type input "43"
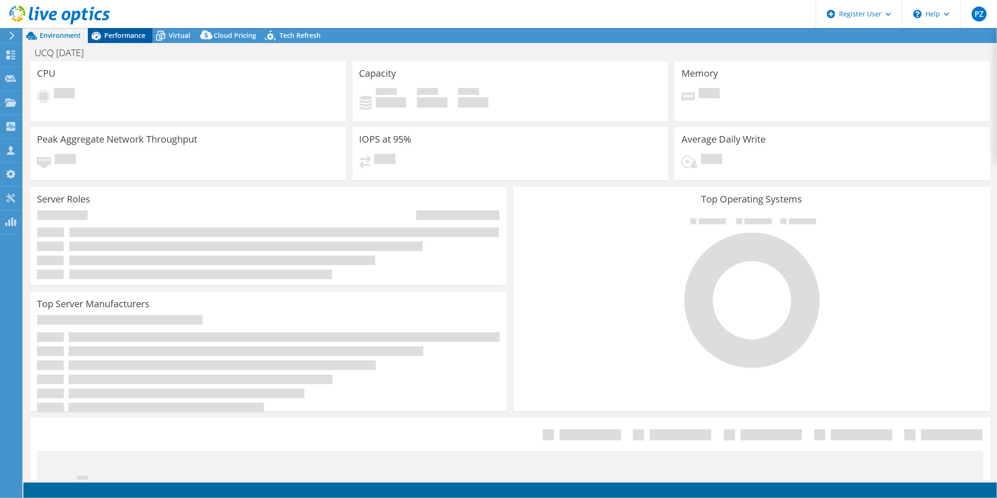
click at [116, 38] on span "Performance" at bounding box center [124, 35] width 41 height 9
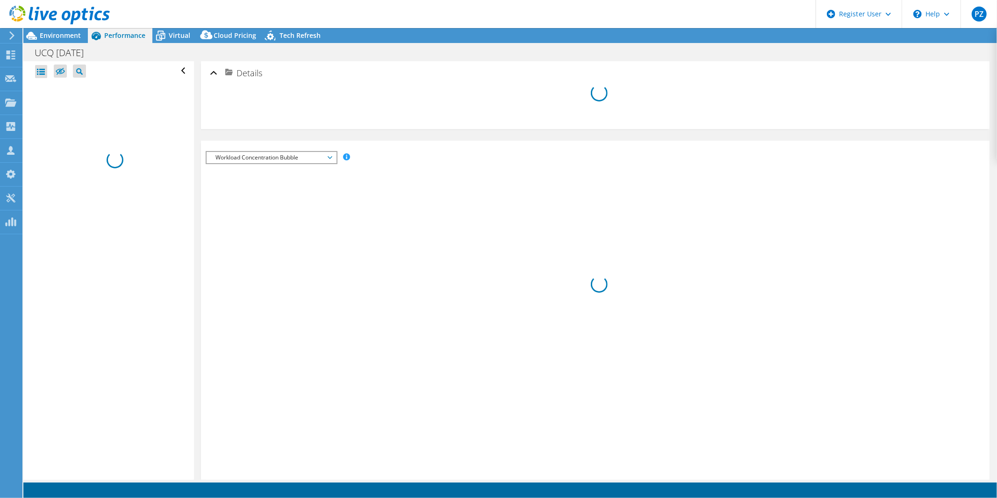
select select "[GEOGRAPHIC_DATA]"
select select "USD"
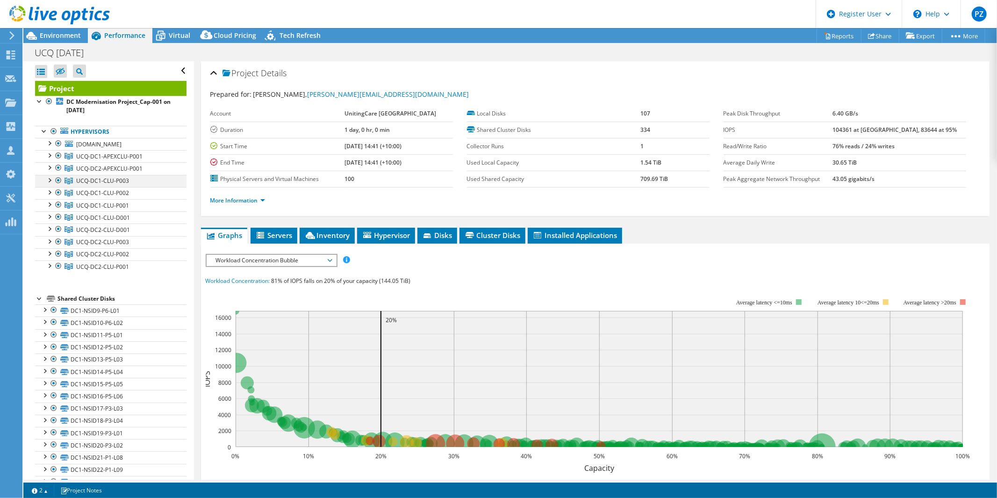
click at [48, 176] on div at bounding box center [48, 179] width 9 height 9
click at [52, 157] on div at bounding box center [48, 154] width 9 height 9
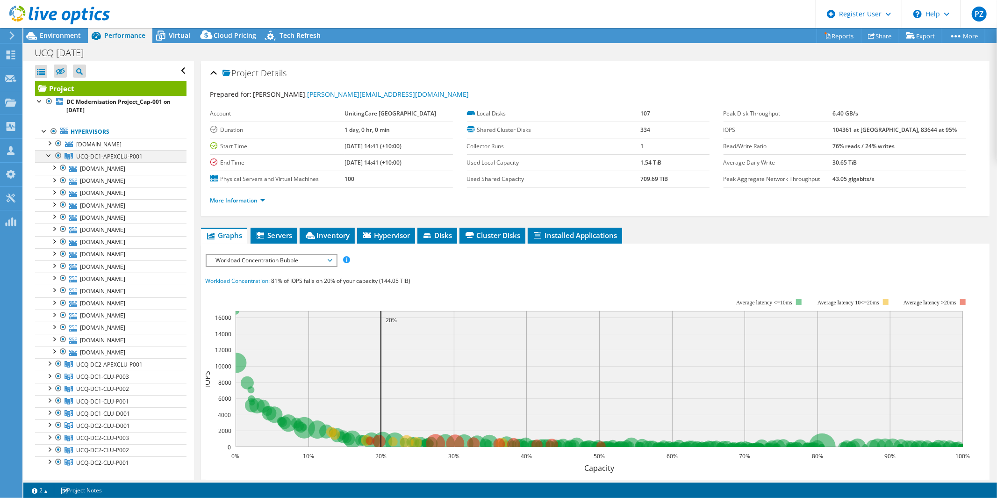
click at [52, 157] on div at bounding box center [48, 154] width 9 height 9
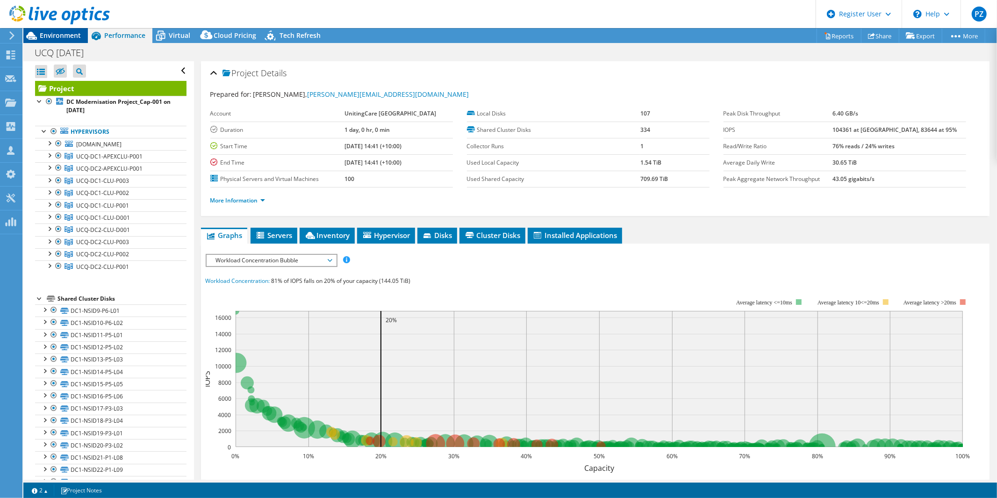
click at [64, 38] on span "Environment" at bounding box center [60, 35] width 41 height 9
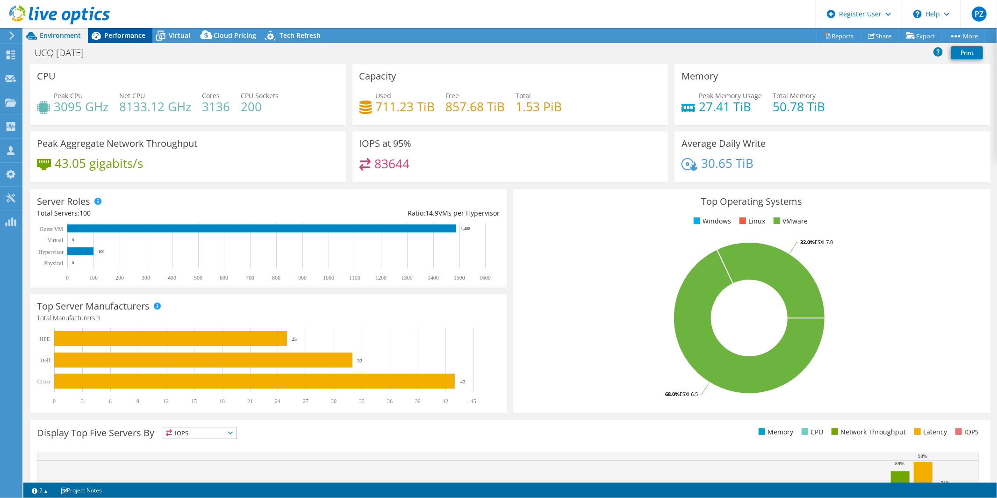
click at [122, 36] on span "Performance" at bounding box center [124, 35] width 41 height 9
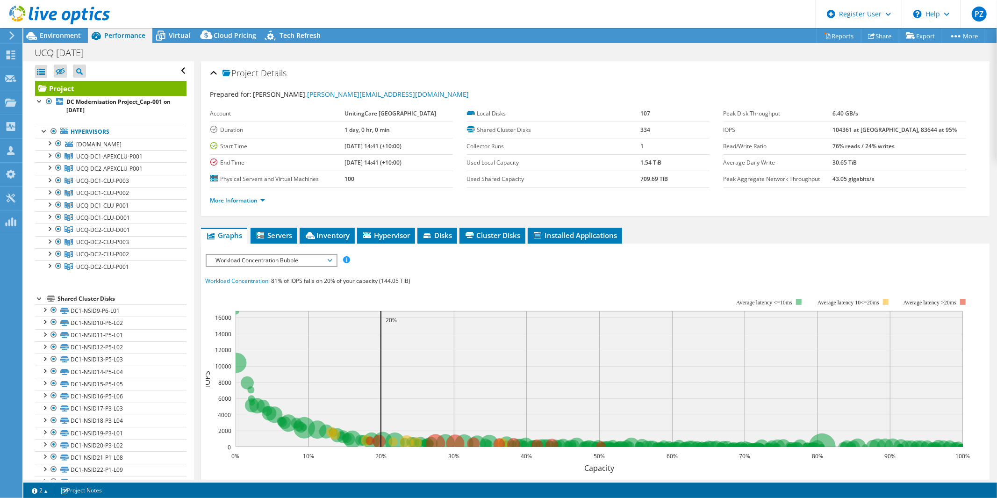
click at [36, 297] on div at bounding box center [39, 297] width 9 height 9
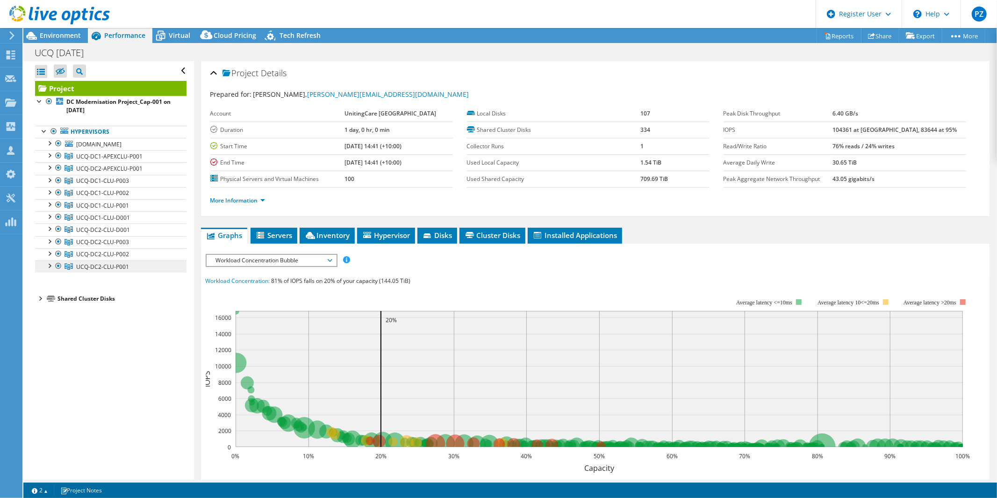
click at [43, 264] on link "UCQ-DC2-CLU-P001" at bounding box center [110, 266] width 151 height 12
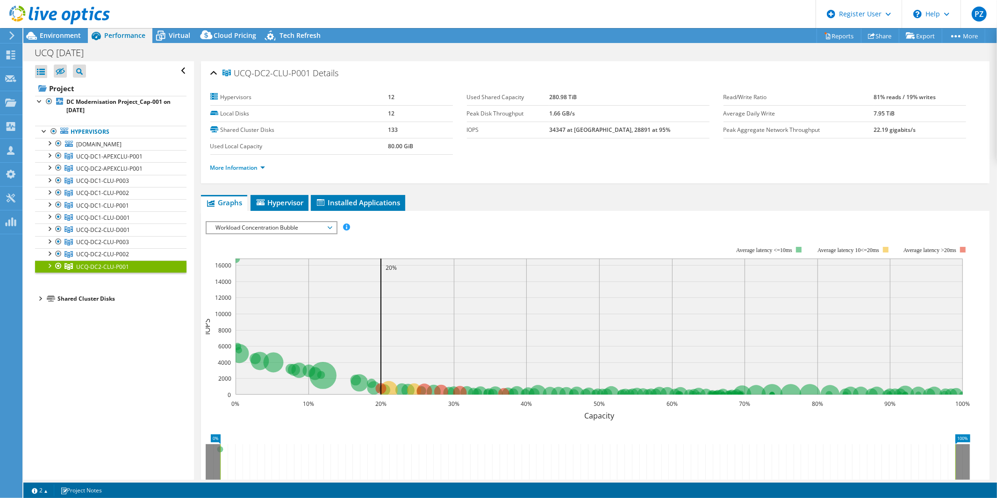
click at [49, 268] on div at bounding box center [48, 264] width 9 height 9
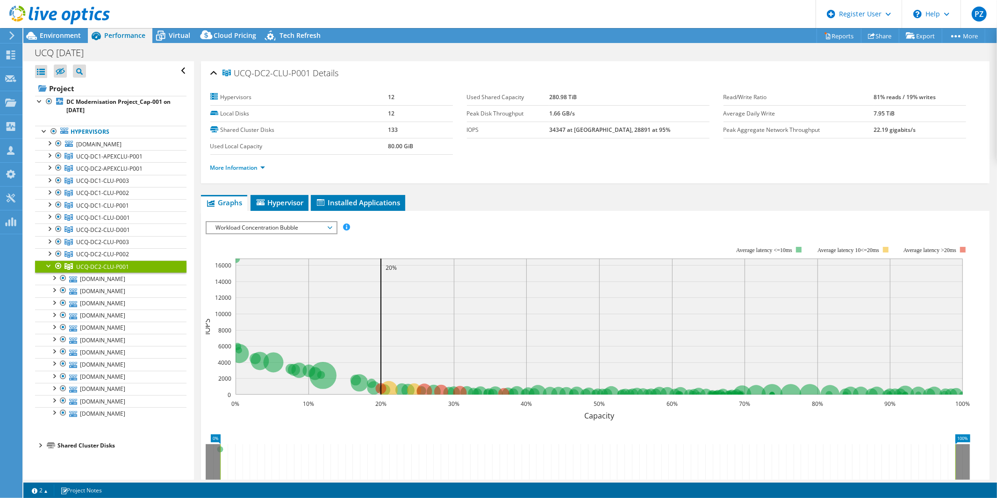
click at [49, 268] on div at bounding box center [48, 264] width 9 height 9
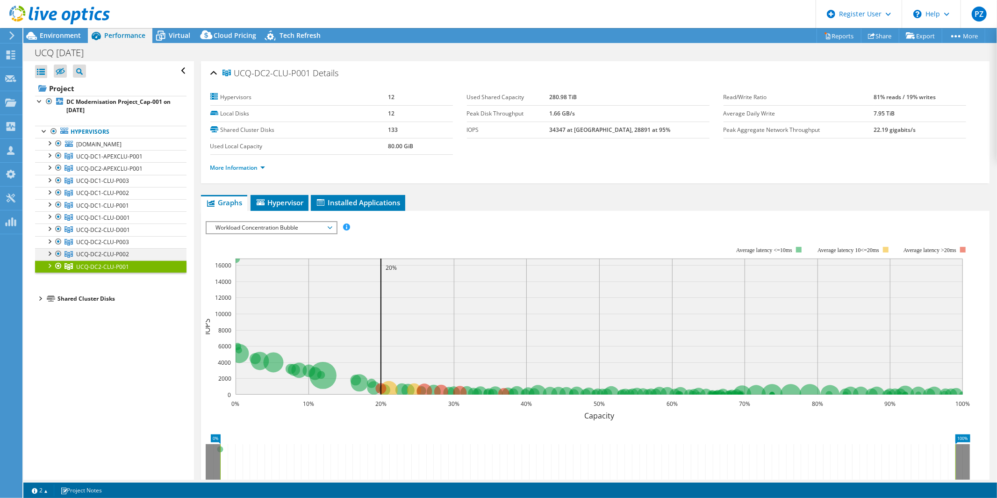
click at [48, 254] on div at bounding box center [48, 252] width 9 height 9
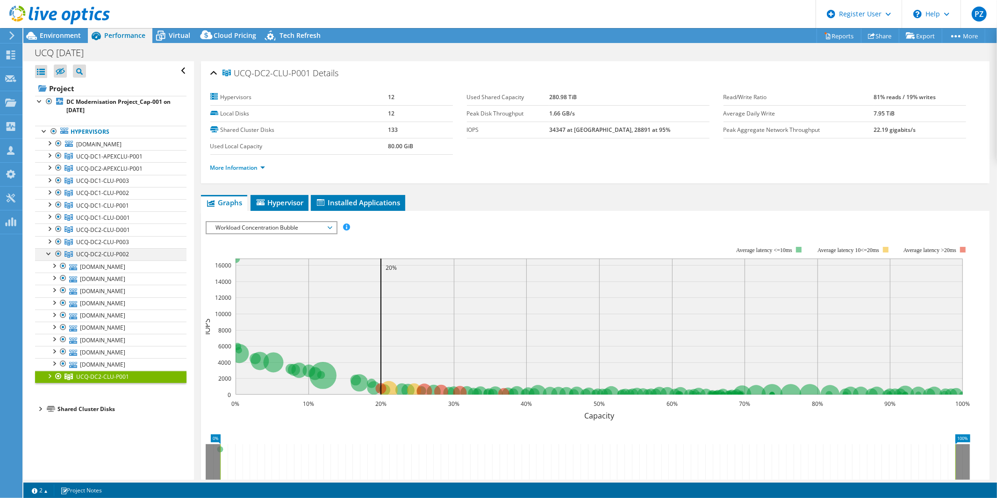
click at [48, 254] on div at bounding box center [48, 252] width 9 height 9
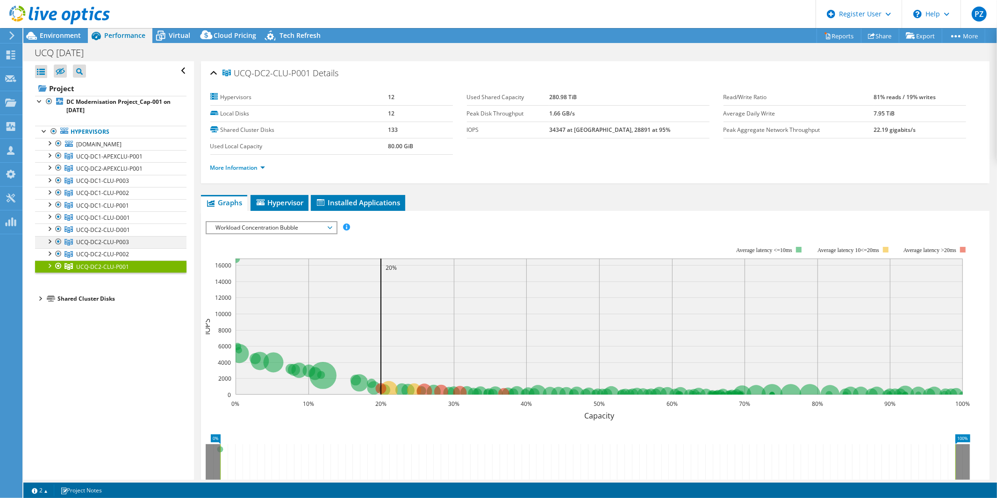
click at [48, 242] on div at bounding box center [48, 240] width 9 height 9
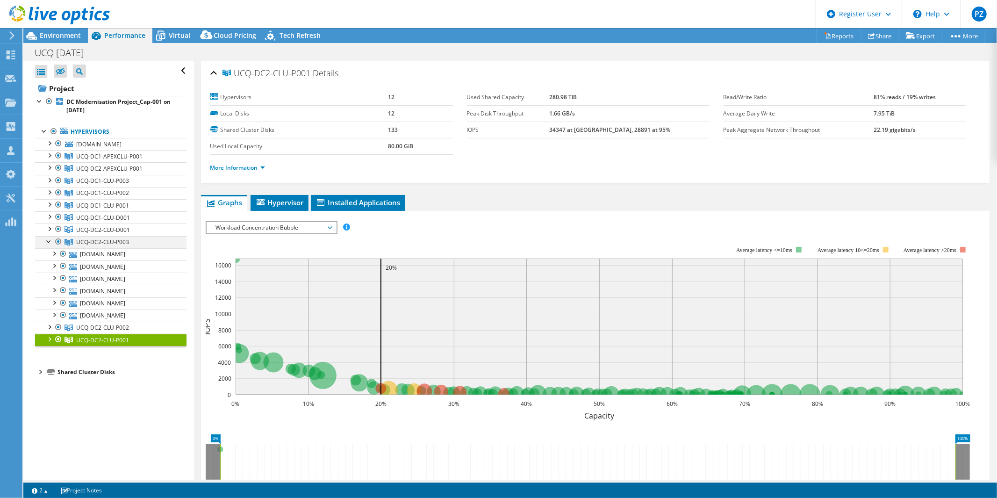
click at [48, 242] on div at bounding box center [48, 240] width 9 height 9
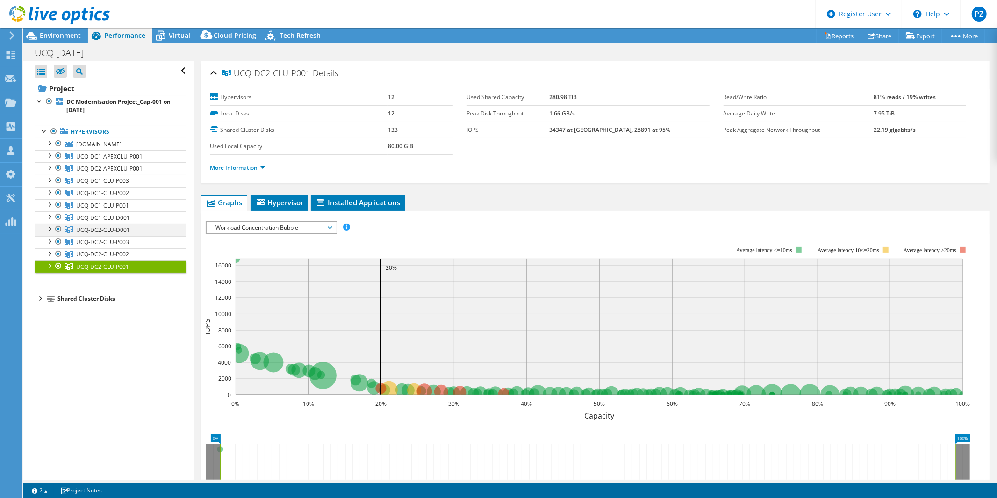
click at [48, 231] on div at bounding box center [48, 227] width 9 height 9
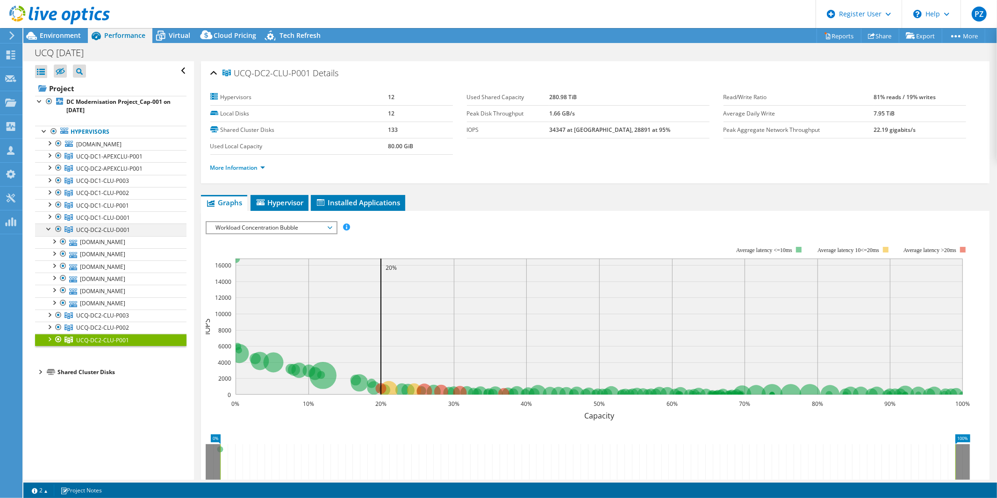
click at [48, 231] on div at bounding box center [48, 227] width 9 height 9
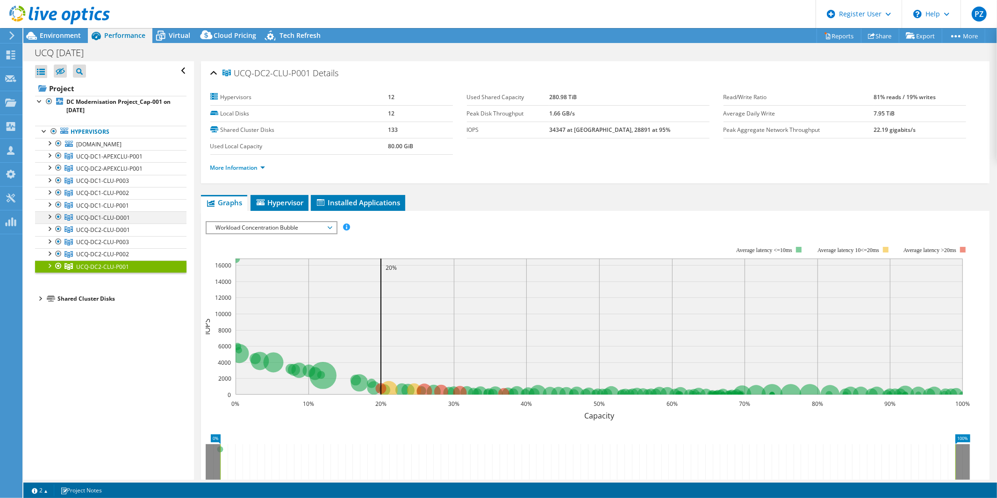
click at [48, 213] on div at bounding box center [48, 215] width 9 height 9
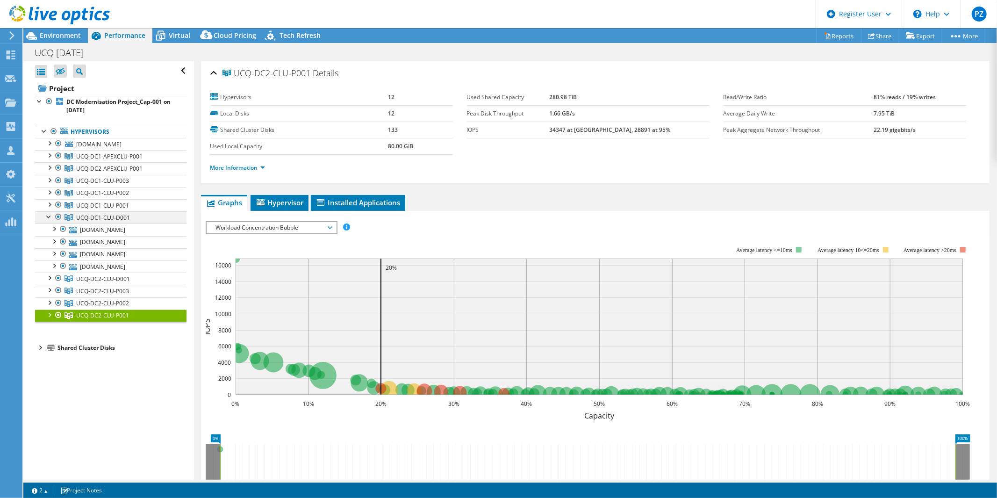
click at [48, 213] on div at bounding box center [48, 215] width 9 height 9
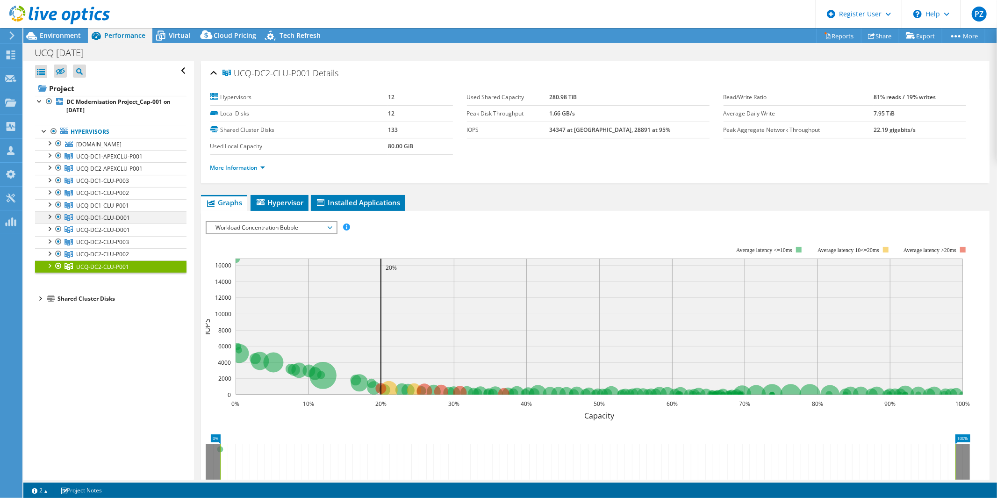
drag, startPoint x: 49, startPoint y: 209, endPoint x: 53, endPoint y: 212, distance: 5.5
click at [53, 212] on ul "[DOMAIN_NAME] Local_Datastore_UCQ-DC2-HST-P120 UCQ-DC2-P002-SP00-L100-SANDBOX U…" at bounding box center [110, 205] width 151 height 135
click at [49, 207] on div at bounding box center [48, 203] width 9 height 9
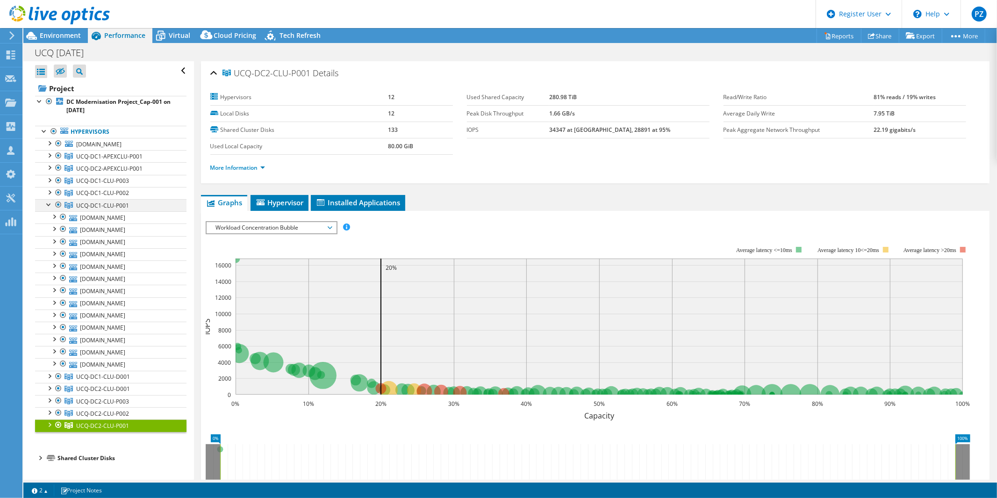
click at [49, 207] on div at bounding box center [48, 203] width 9 height 9
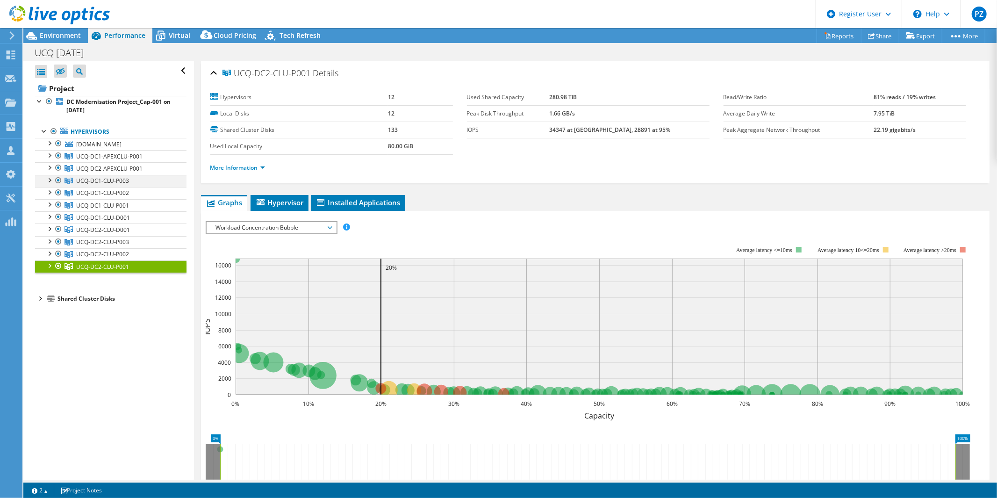
click at [47, 180] on div at bounding box center [48, 179] width 9 height 9
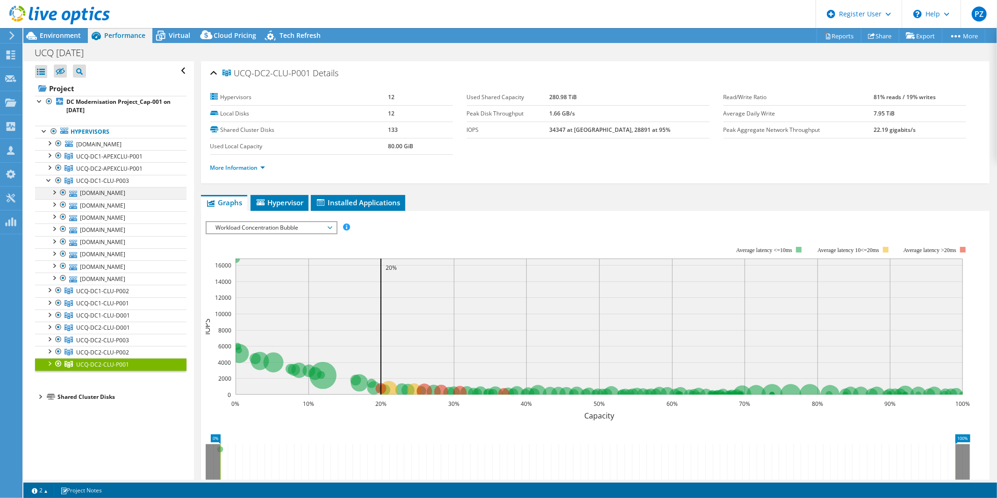
click at [55, 190] on div at bounding box center [53, 191] width 9 height 9
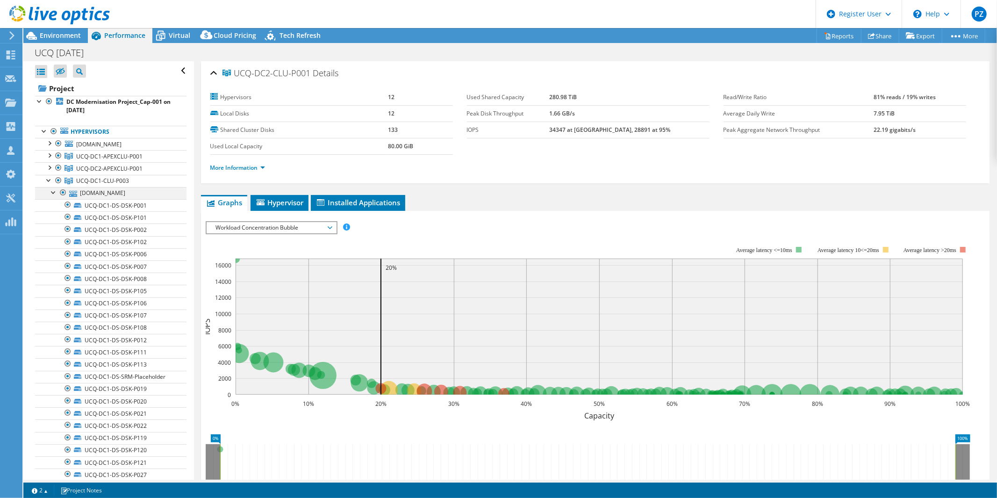
click at [55, 190] on div at bounding box center [53, 191] width 9 height 9
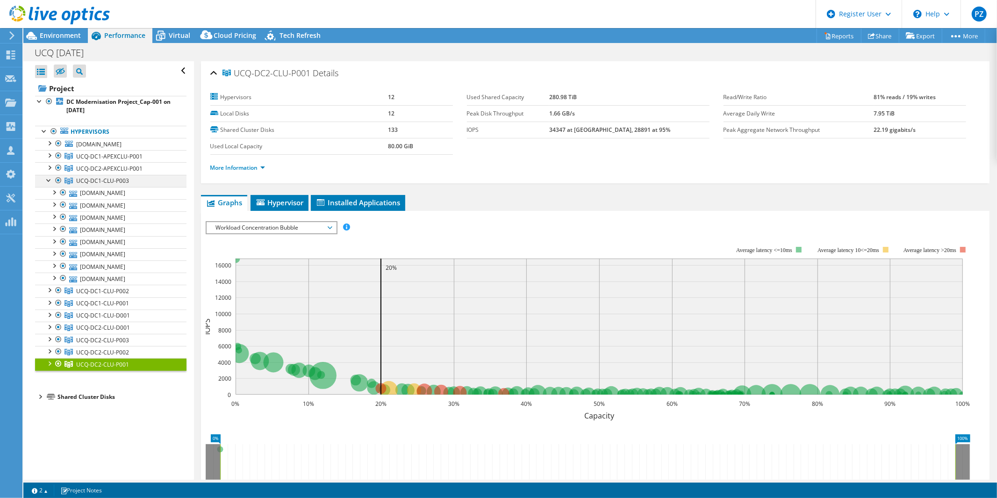
click at [45, 178] on div at bounding box center [48, 179] width 9 height 9
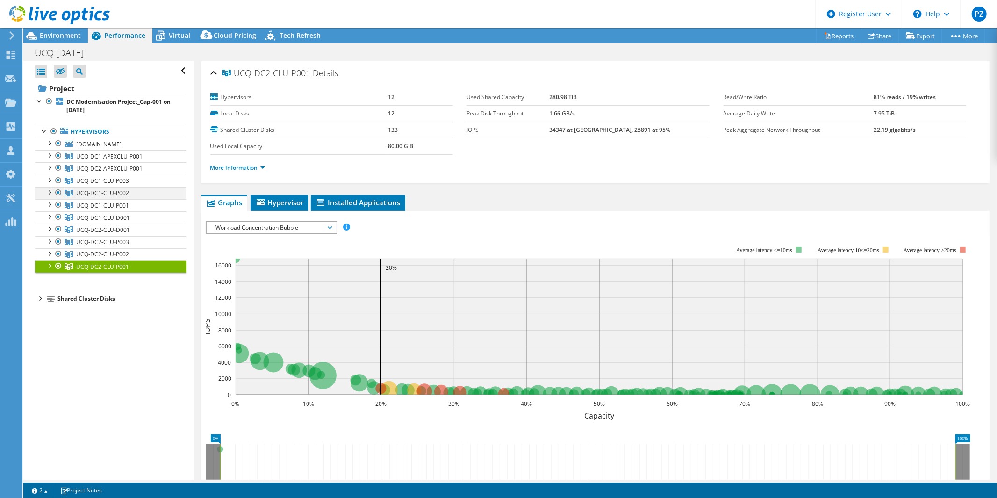
click at [48, 188] on div at bounding box center [48, 191] width 9 height 9
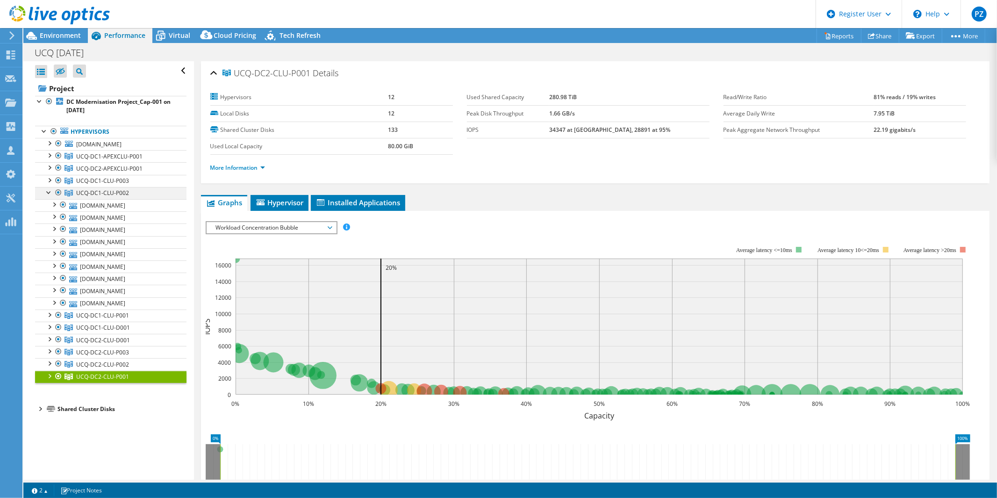
click at [48, 188] on div at bounding box center [48, 191] width 9 height 9
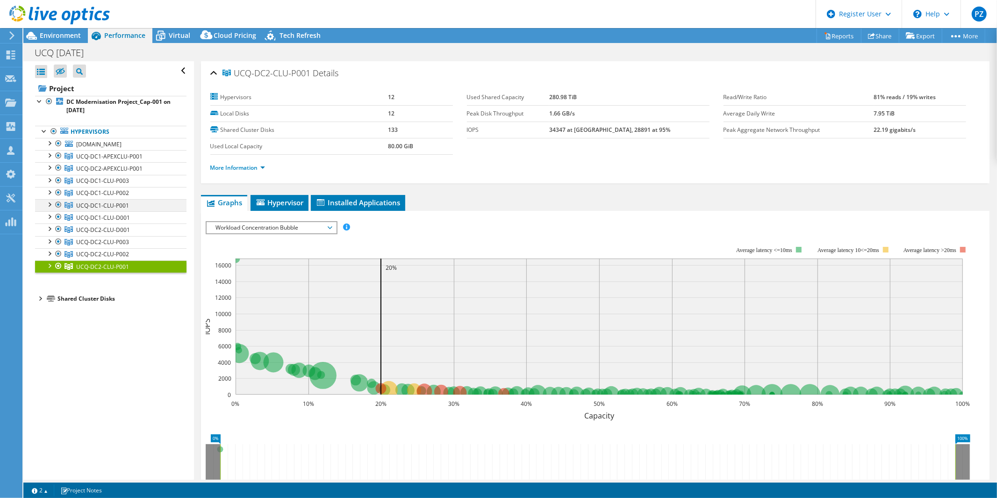
click at [48, 206] on div at bounding box center [48, 203] width 9 height 9
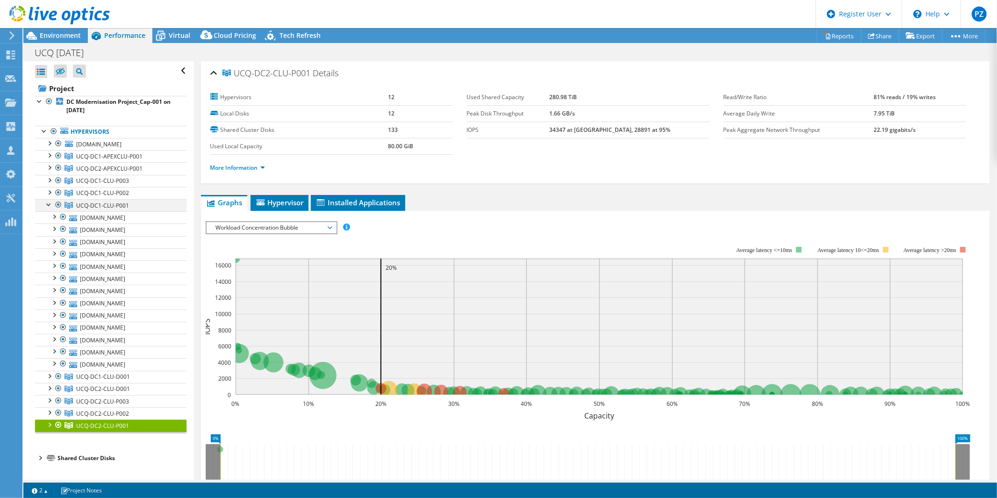
click at [48, 206] on div at bounding box center [48, 203] width 9 height 9
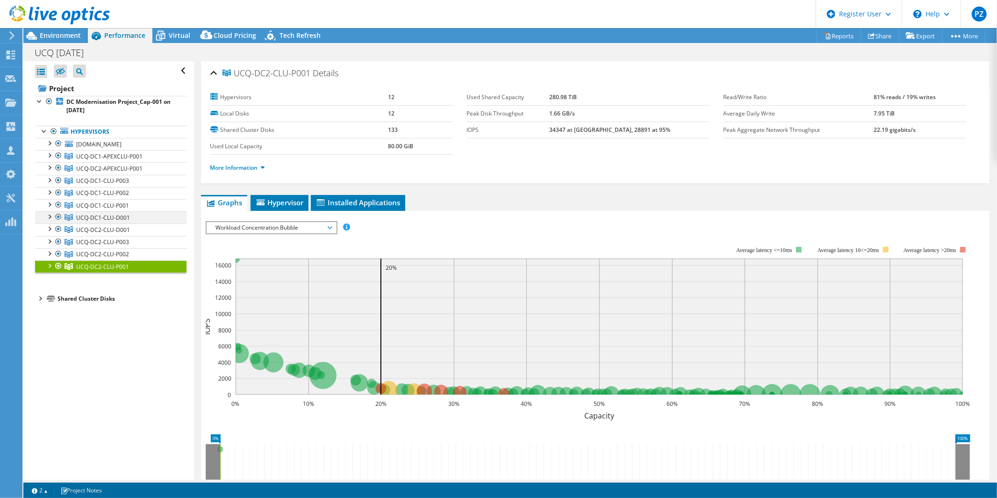
click at [50, 216] on div at bounding box center [48, 215] width 9 height 9
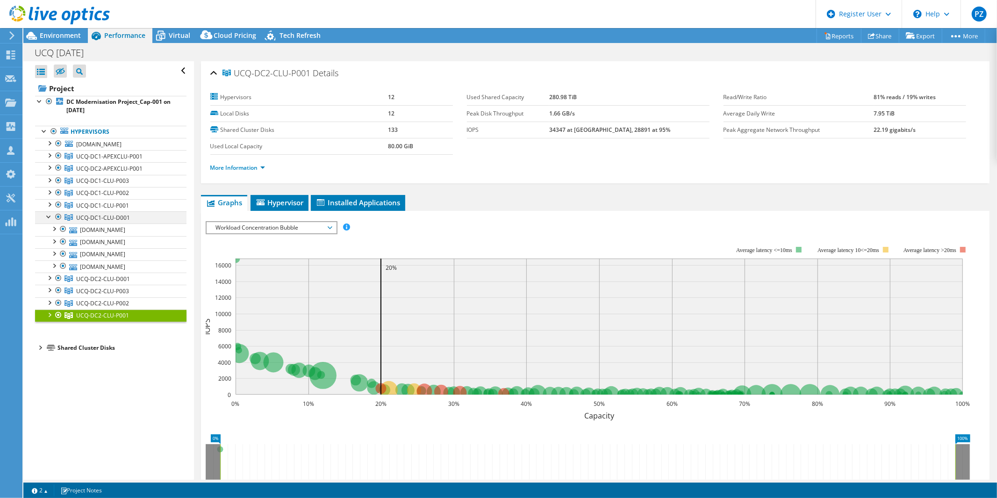
click at [50, 216] on div at bounding box center [48, 215] width 9 height 9
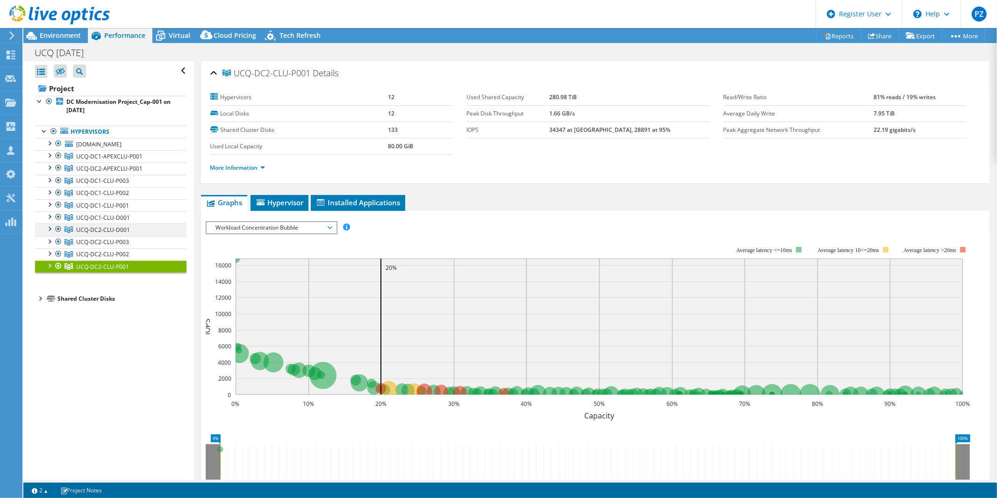
click at [49, 232] on div at bounding box center [48, 227] width 9 height 9
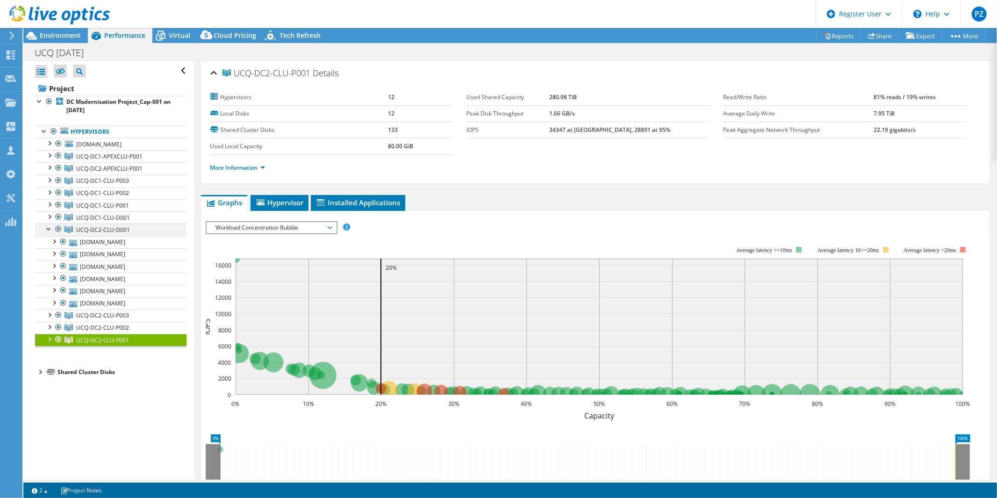
click at [49, 232] on div at bounding box center [48, 227] width 9 height 9
